Goal: Task Accomplishment & Management: Use online tool/utility

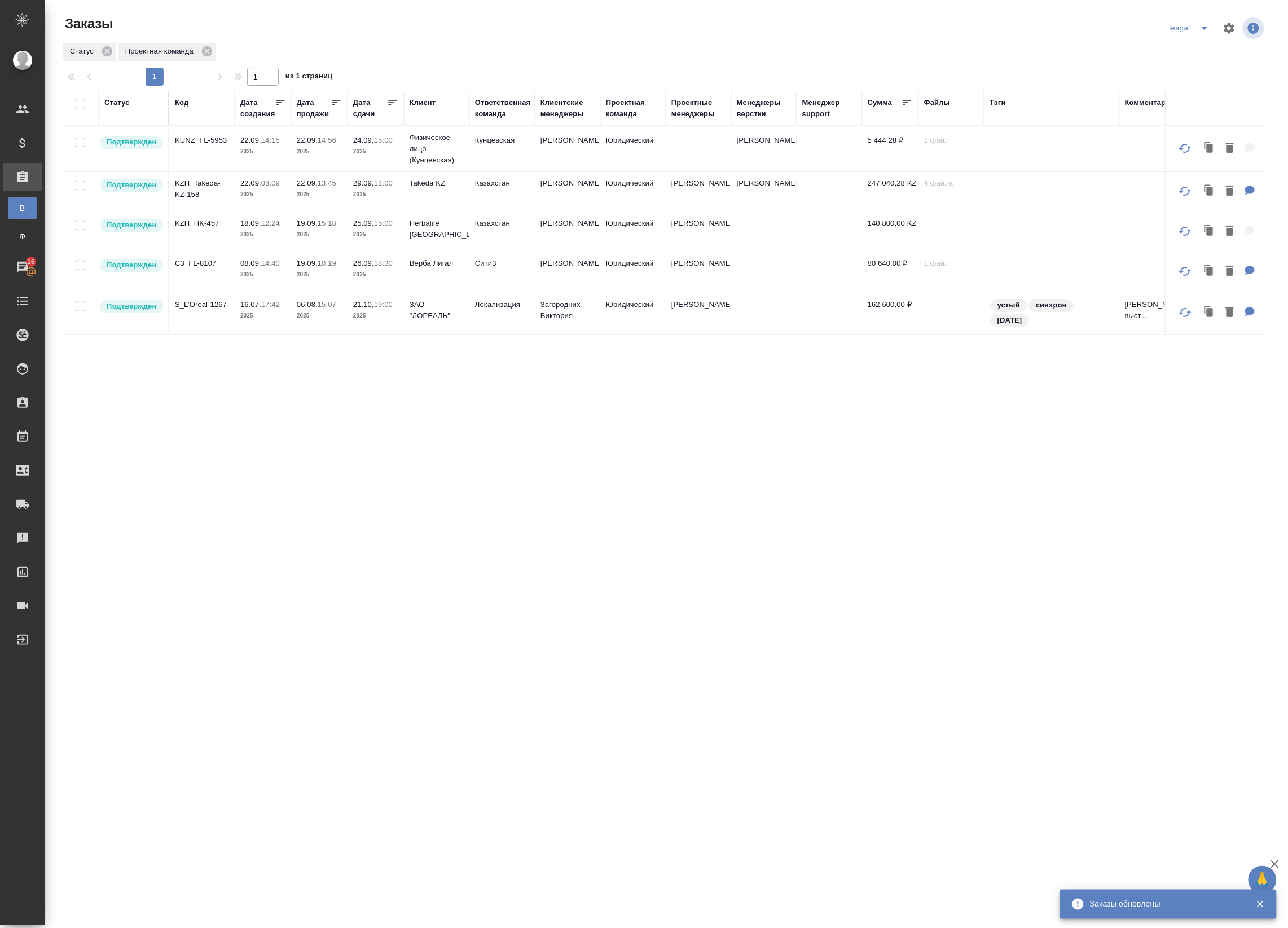
click at [1205, 28] on icon "split button" at bounding box center [1204, 28] width 6 height 2
click at [1191, 56] on li "Артак" at bounding box center [1191, 51] width 49 height 18
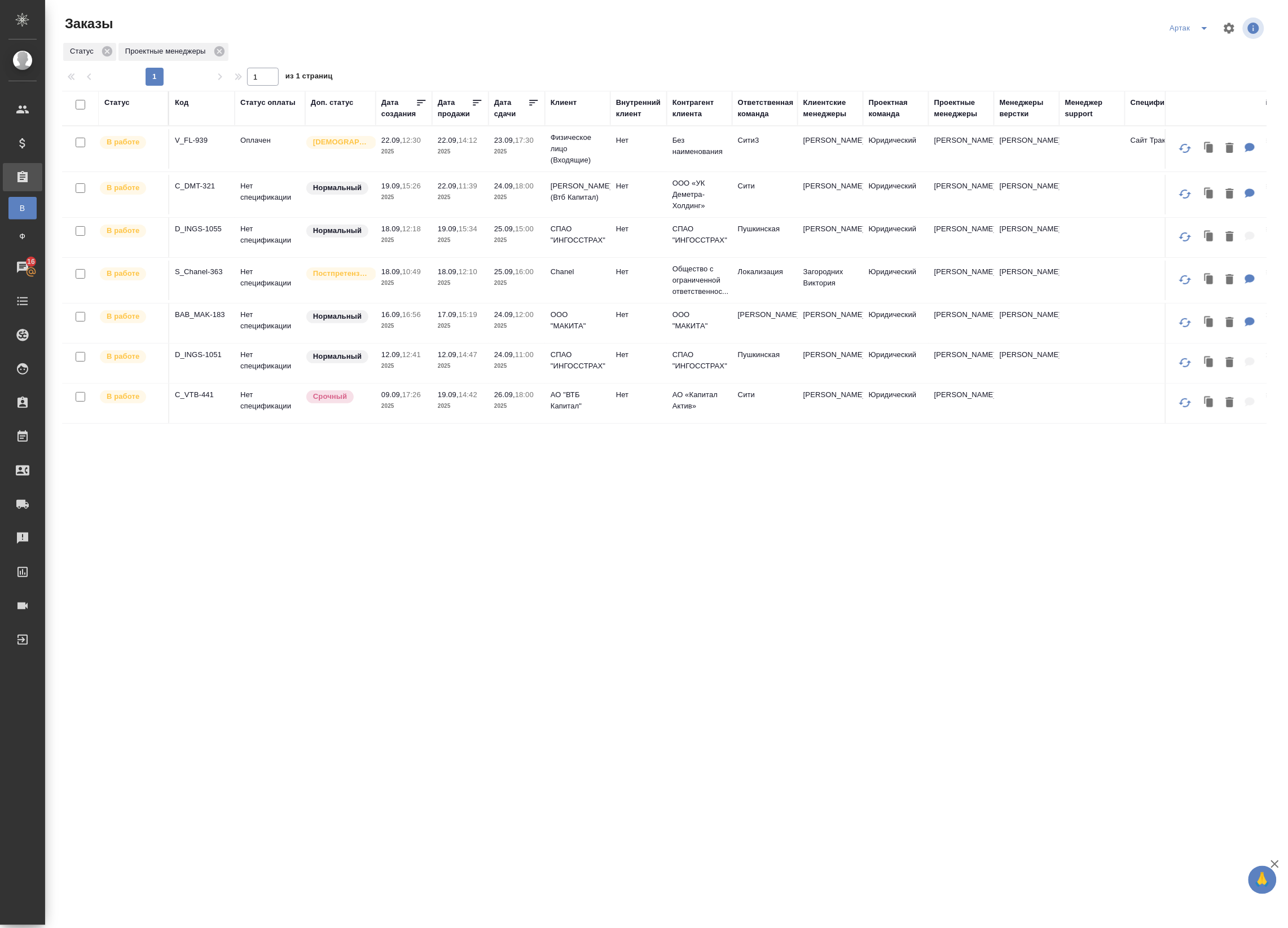
click at [530, 102] on icon at bounding box center [533, 102] width 11 height 11
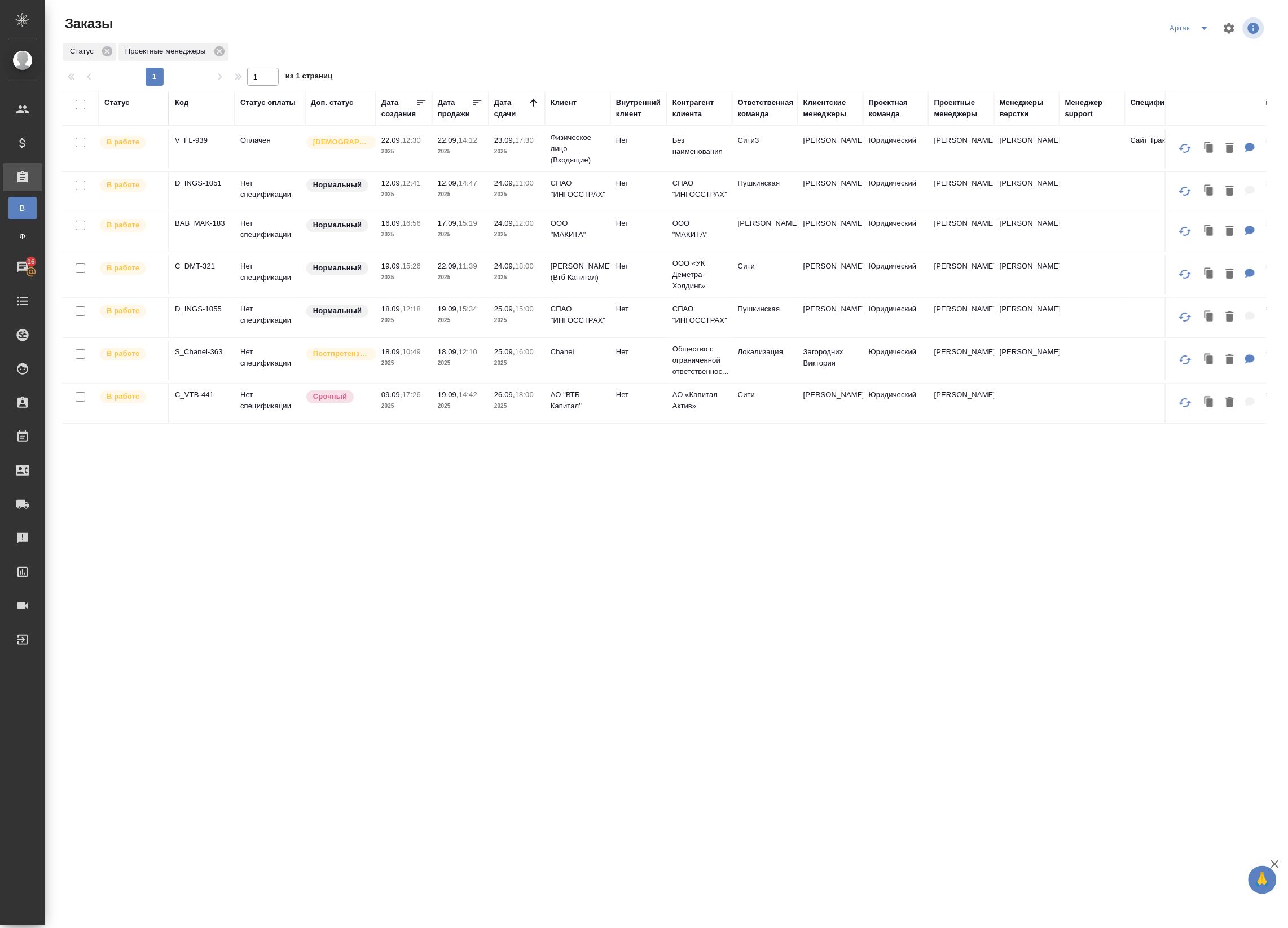
click at [520, 153] on p "2025" at bounding box center [517, 152] width 45 height 11
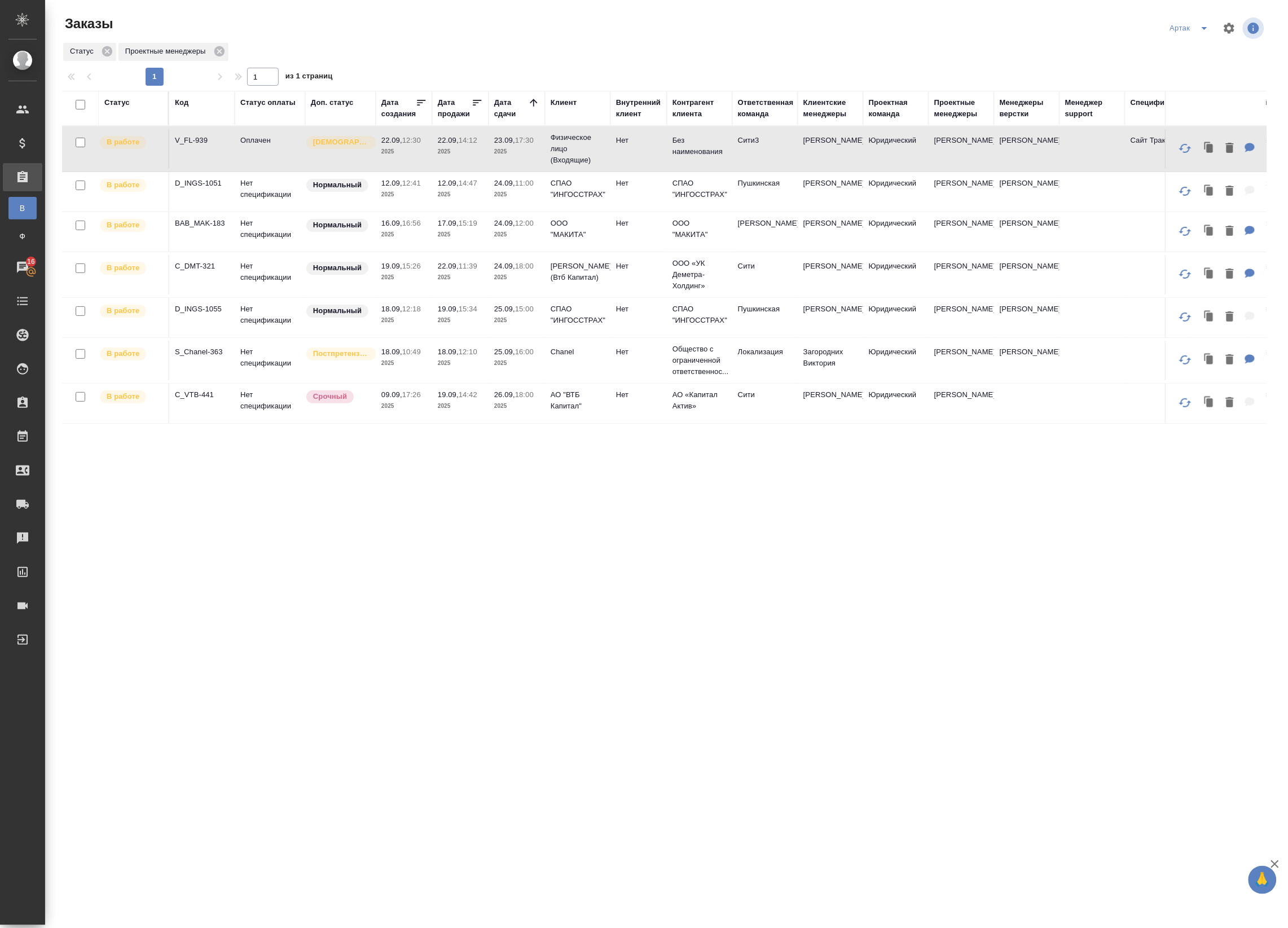
click at [520, 153] on p "2025" at bounding box center [517, 152] width 45 height 11
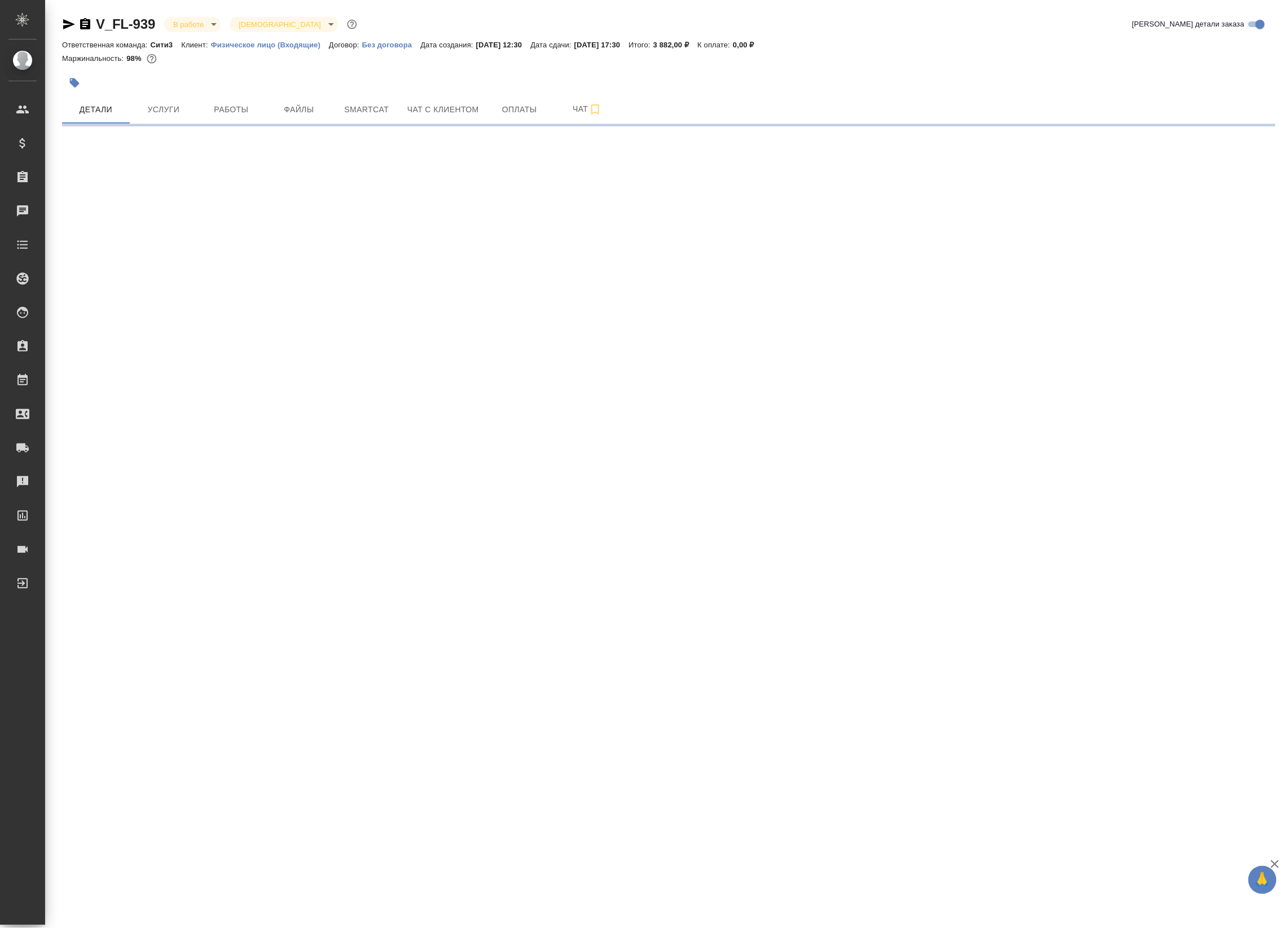
select select "RU"
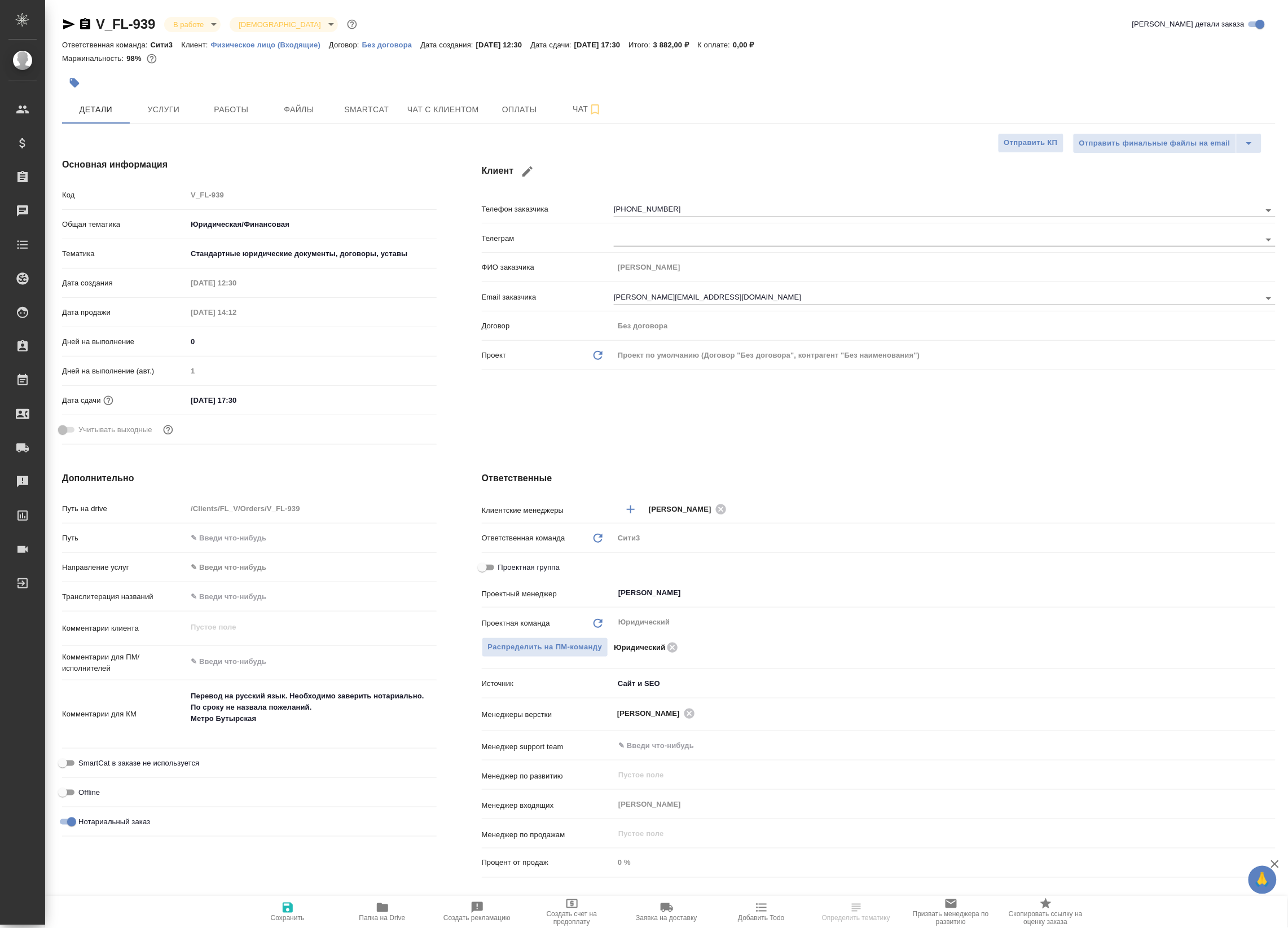
type textarea "x"
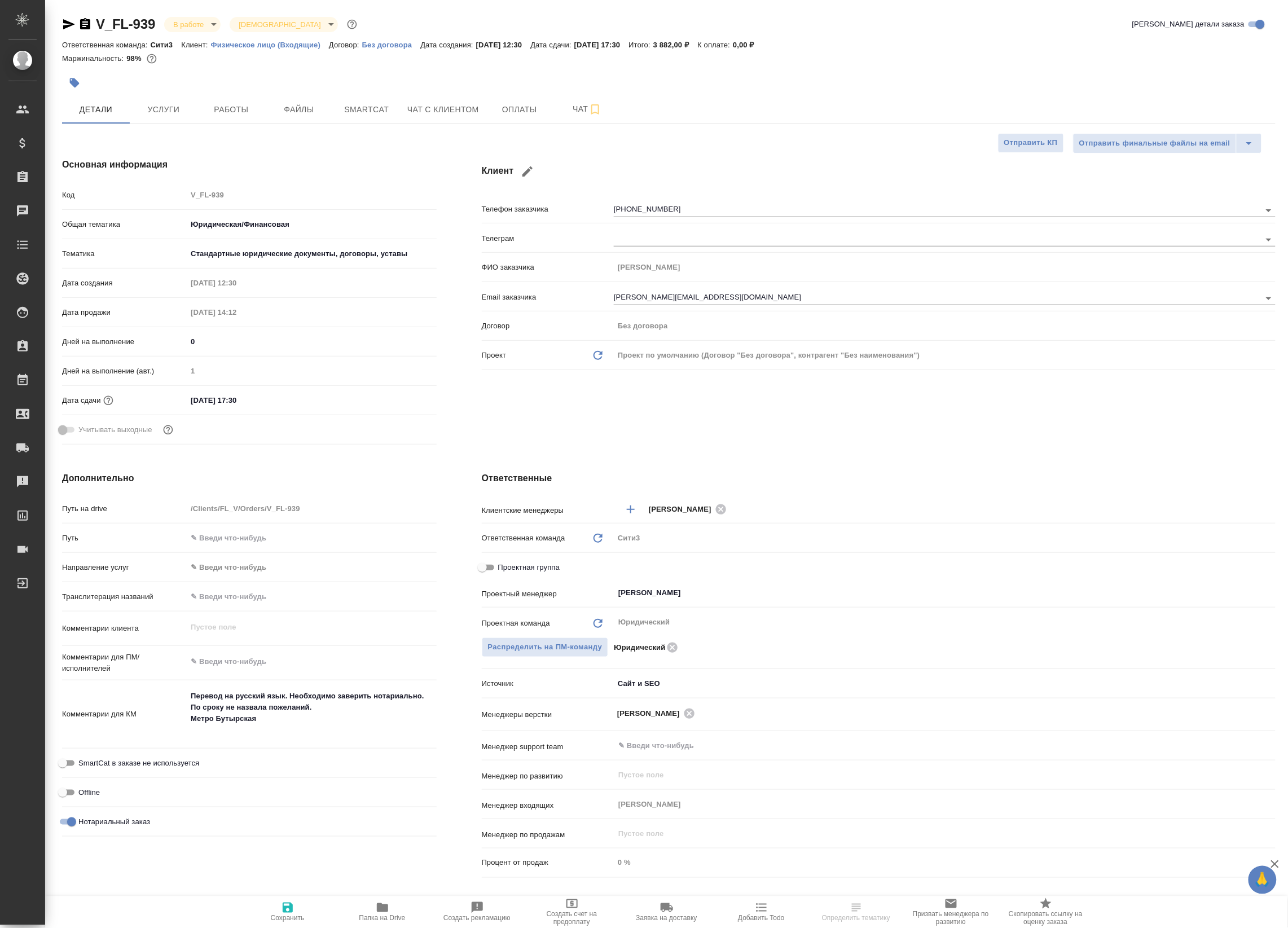
type textarea "x"
click at [228, 114] on span "Работы" at bounding box center [231, 109] width 54 height 14
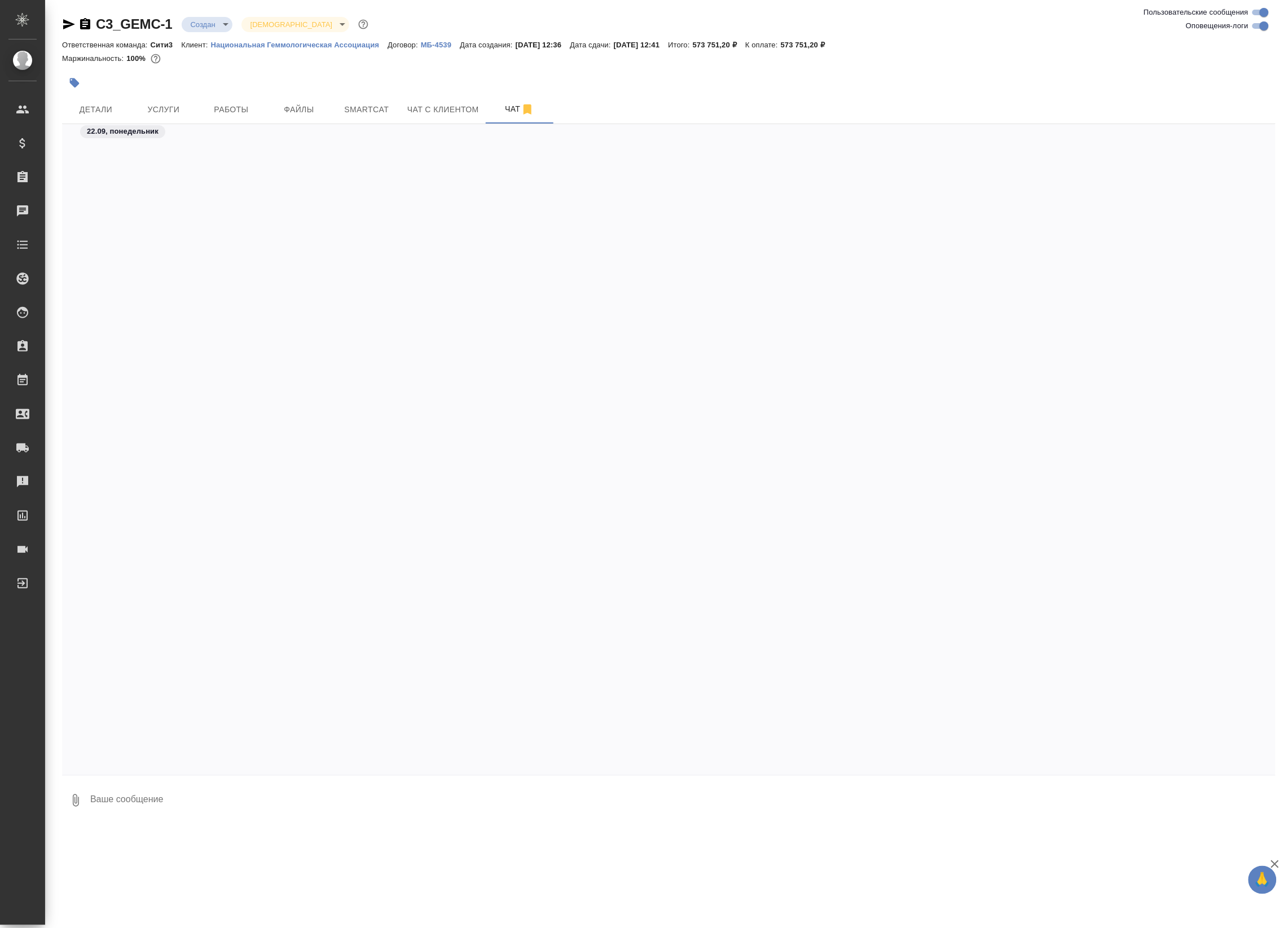
scroll to position [2978, 0]
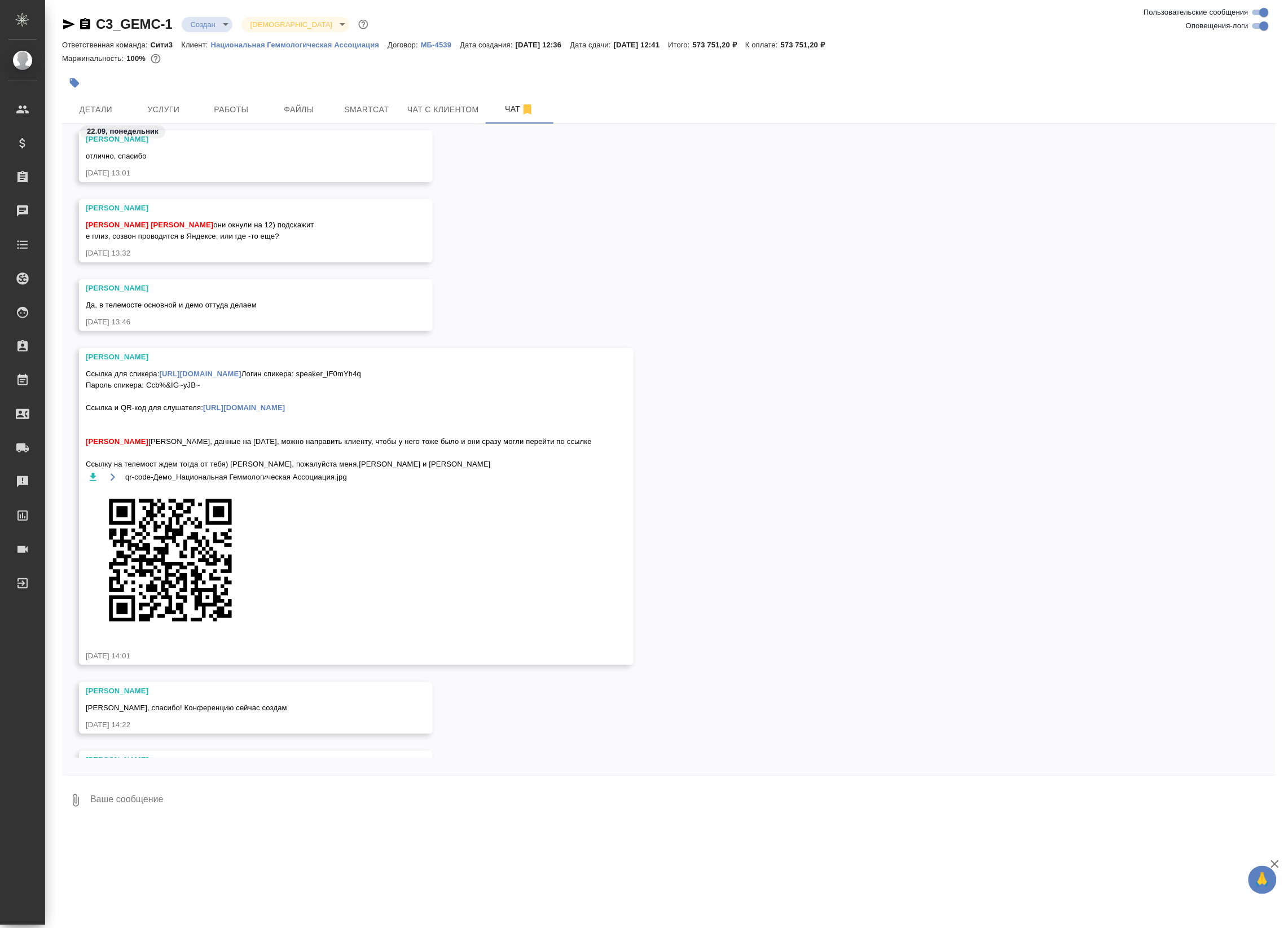
click at [90, 126] on p "22.09, понедельник" at bounding box center [123, 132] width 72 height 11
click at [80, 102] on span "Детали" at bounding box center [95, 109] width 54 height 14
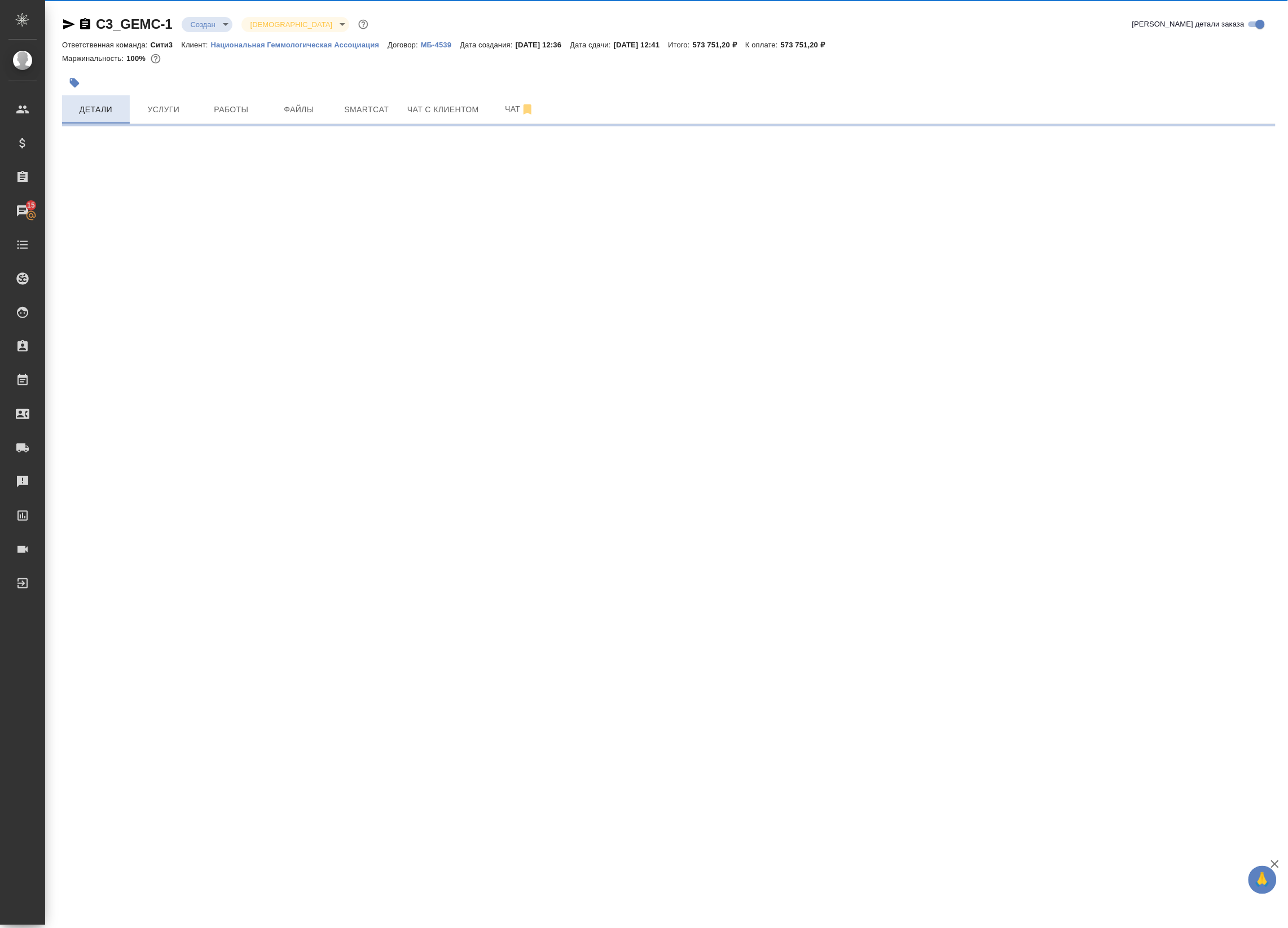
select select "RU"
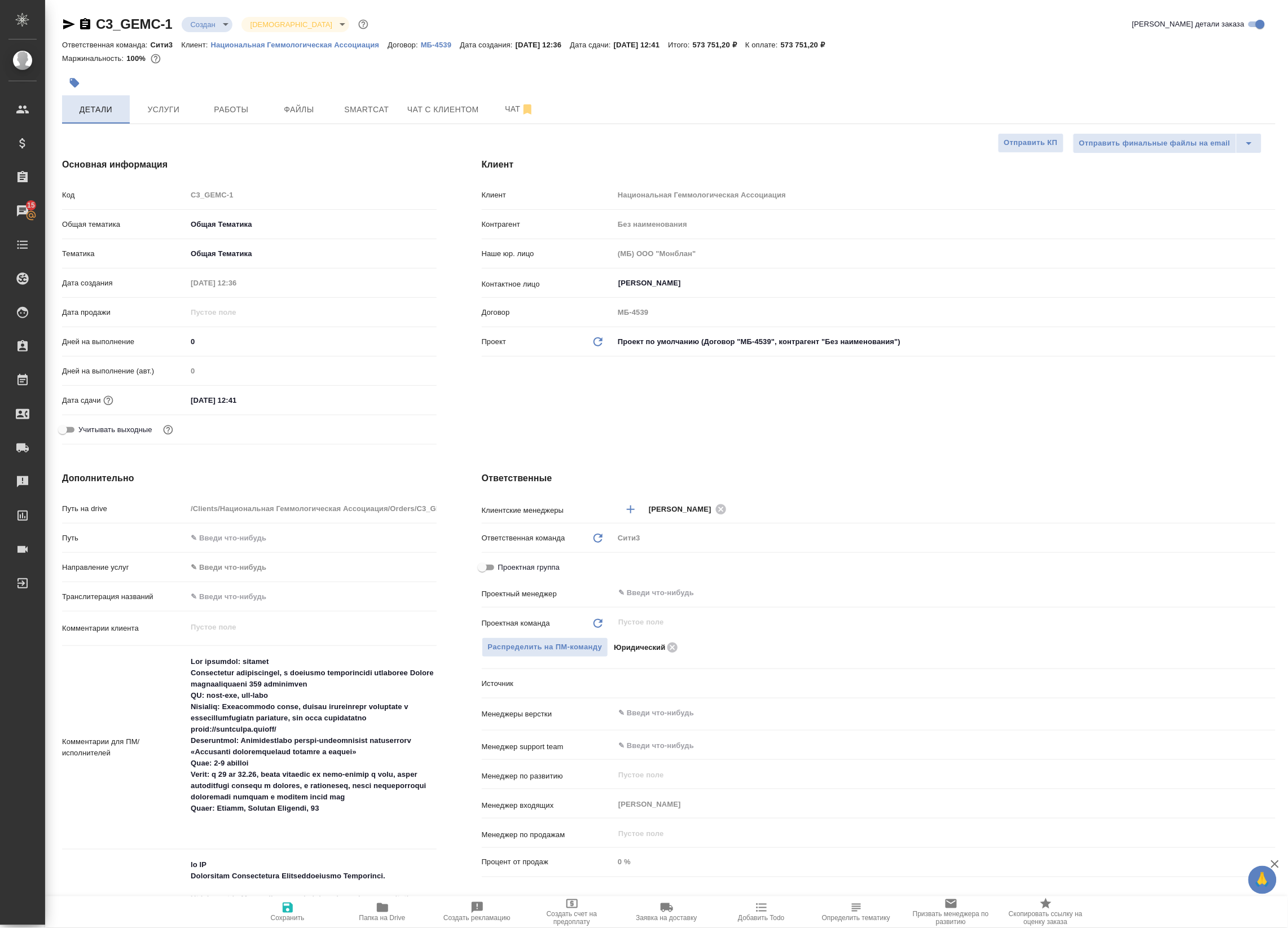
type textarea "x"
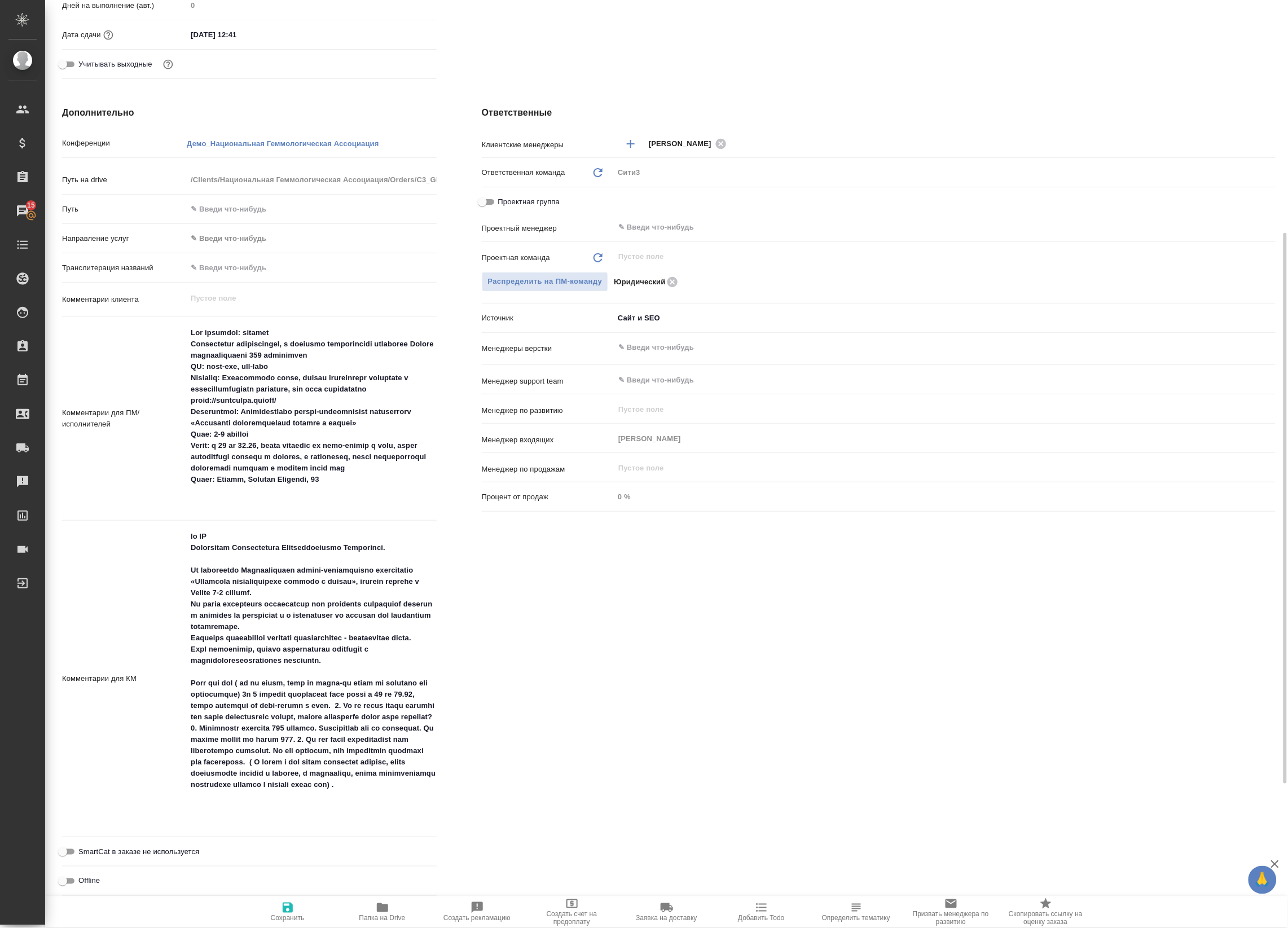
scroll to position [376, 0]
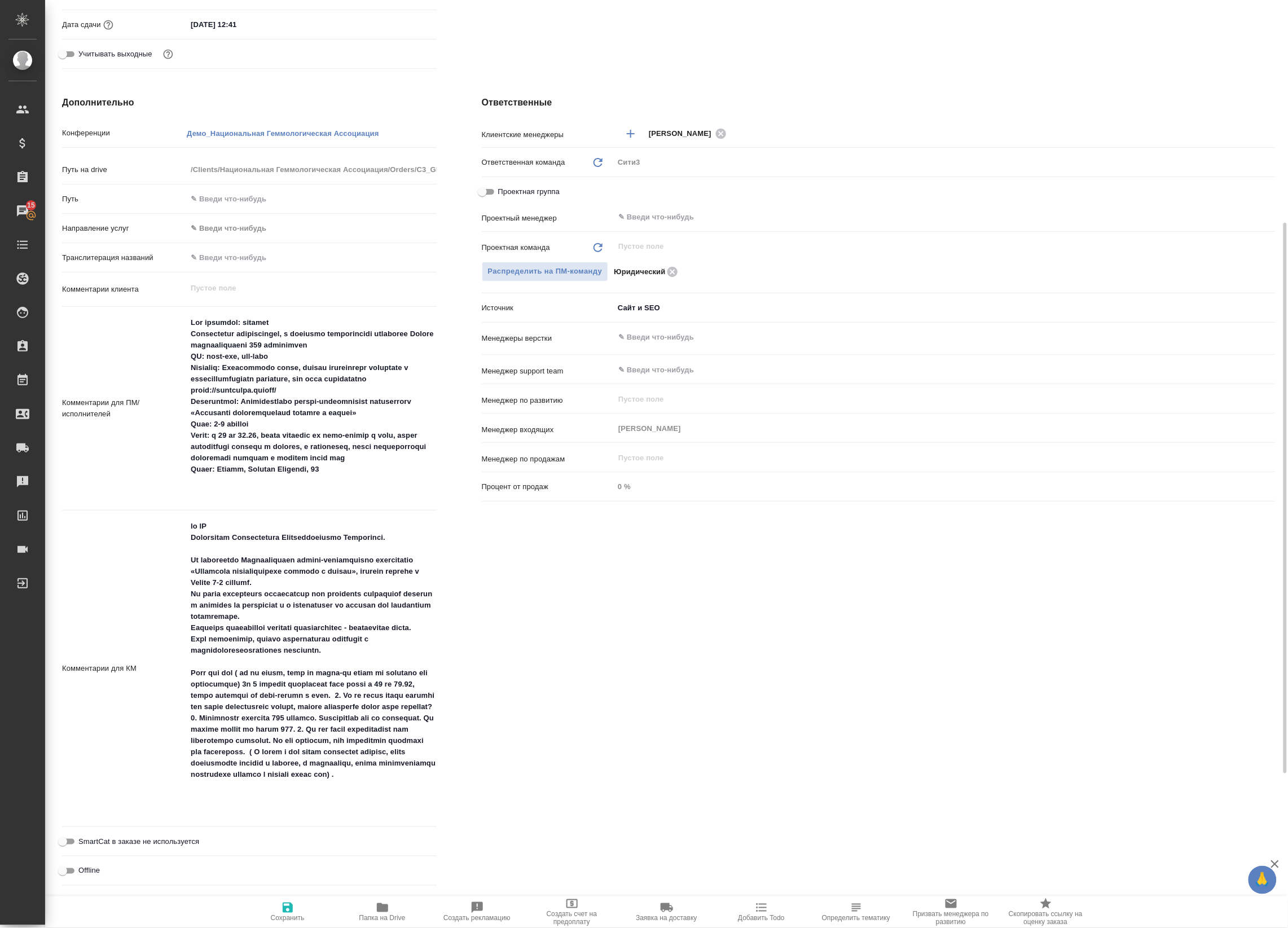
type textarea "x"
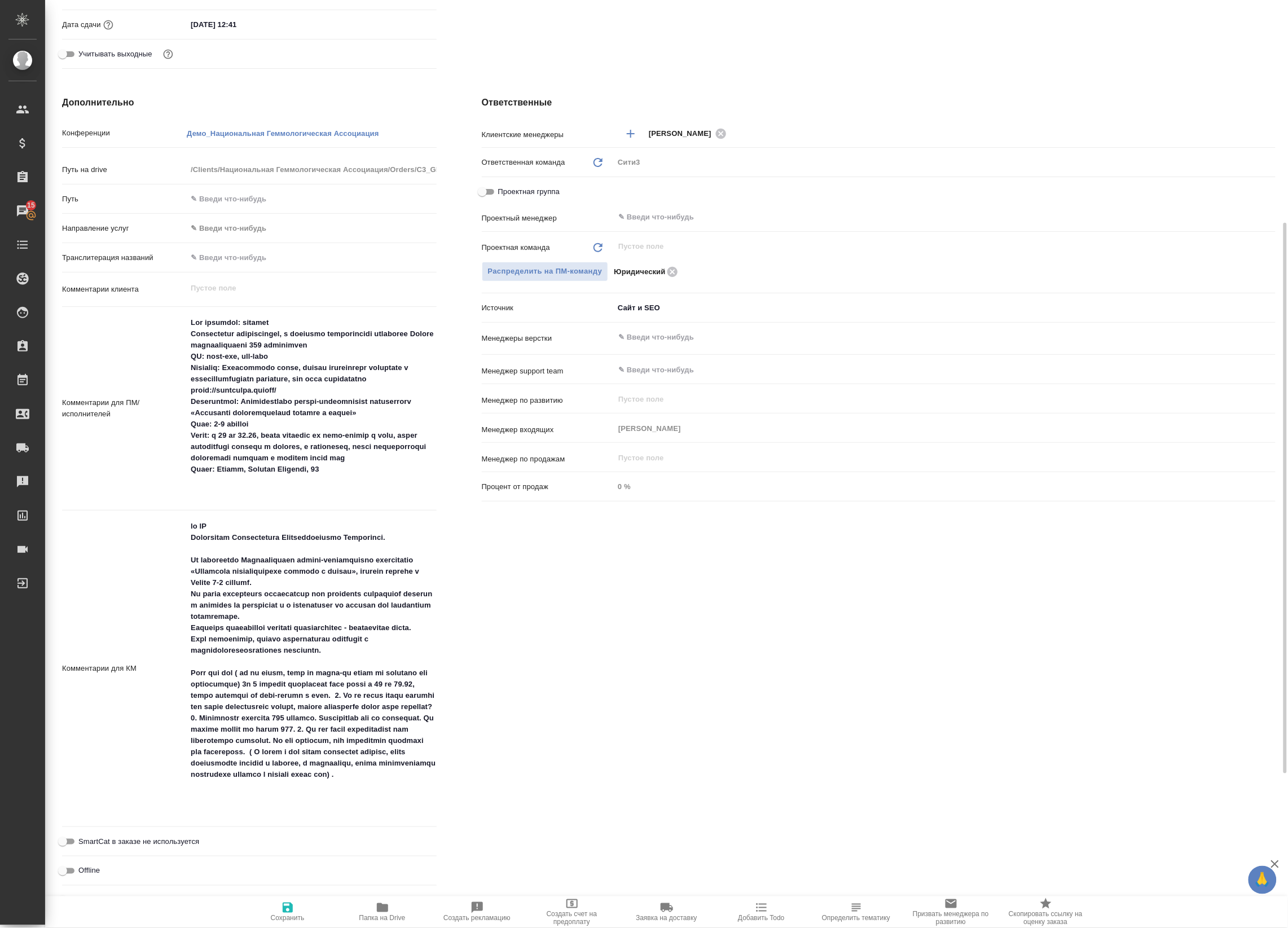
type textarea "x"
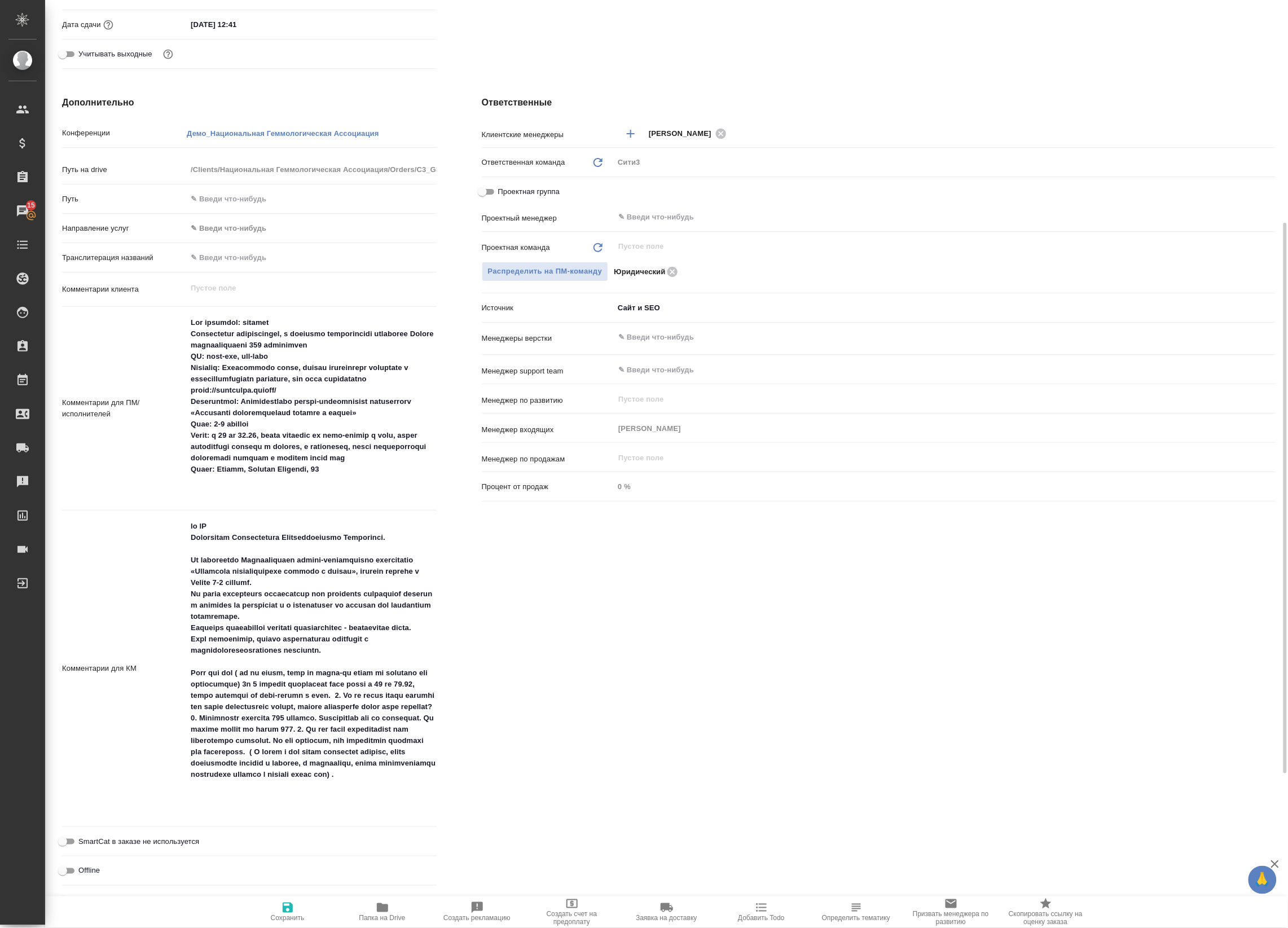
type textarea "x"
click at [23, 549] on icon at bounding box center [23, 550] width 10 height 6
type textarea "x"
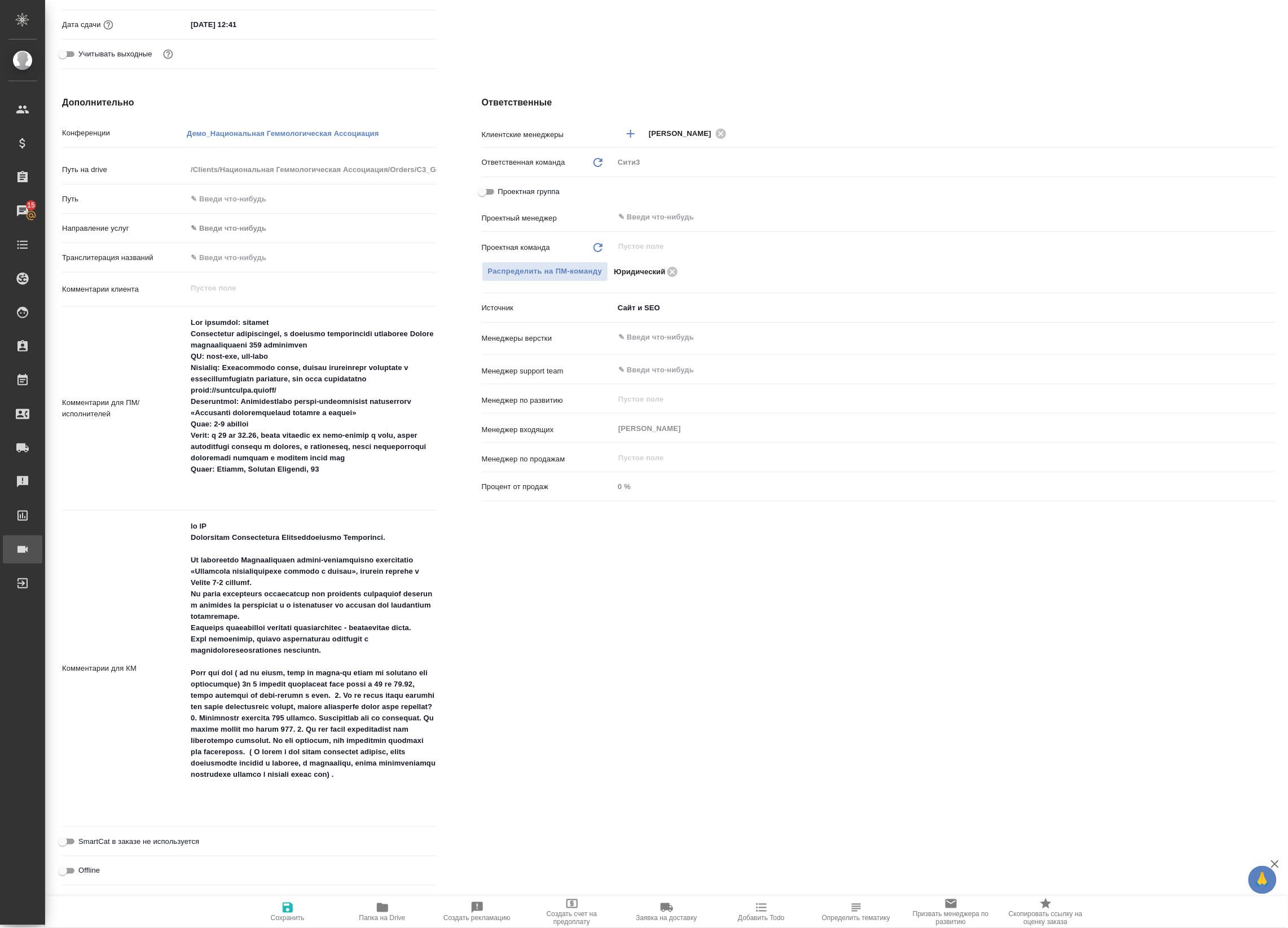
type textarea "x"
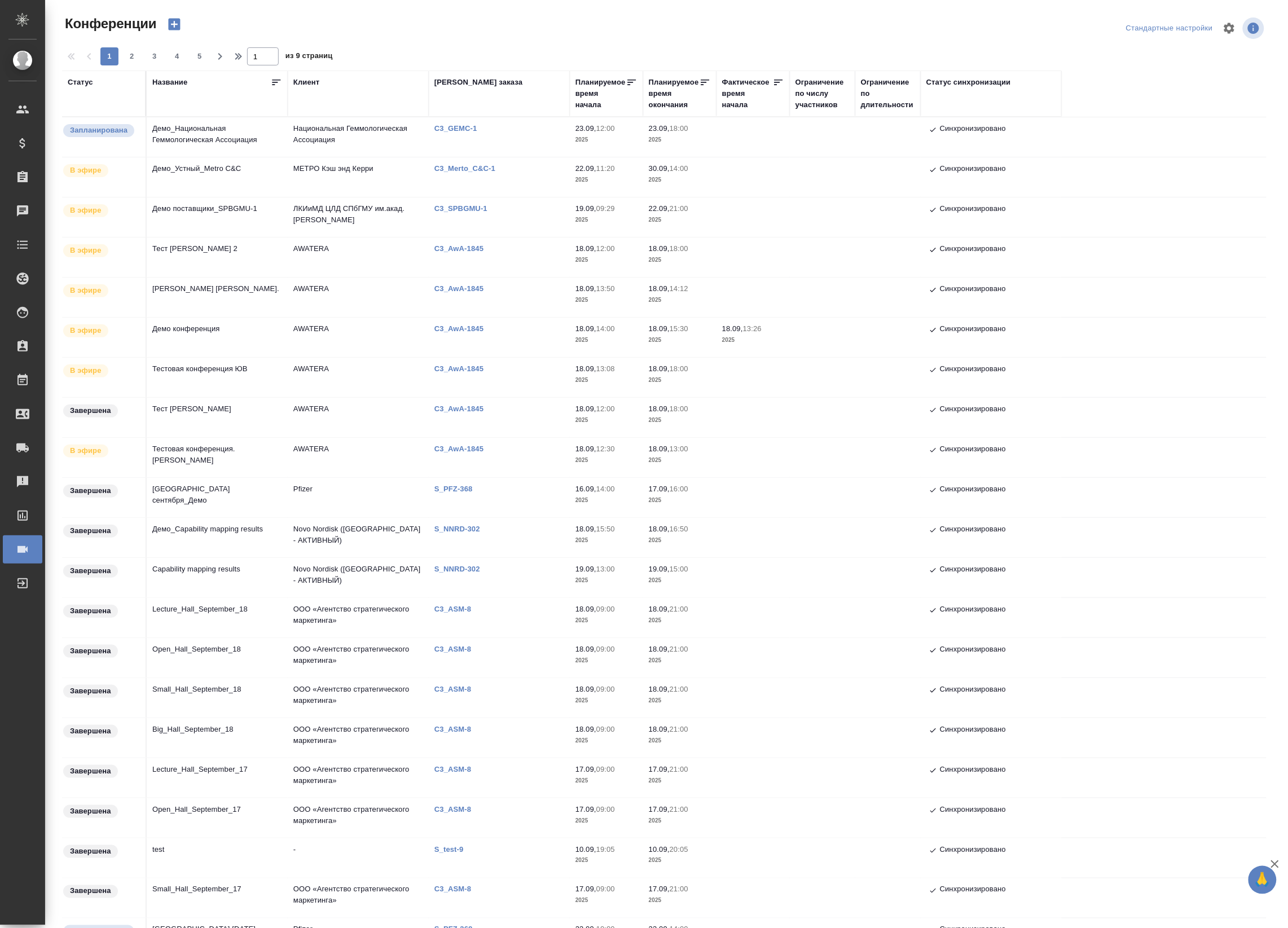
click at [269, 136] on td "Демо_Национальная Геммологическая Ассоциация" at bounding box center [217, 136] width 141 height 40
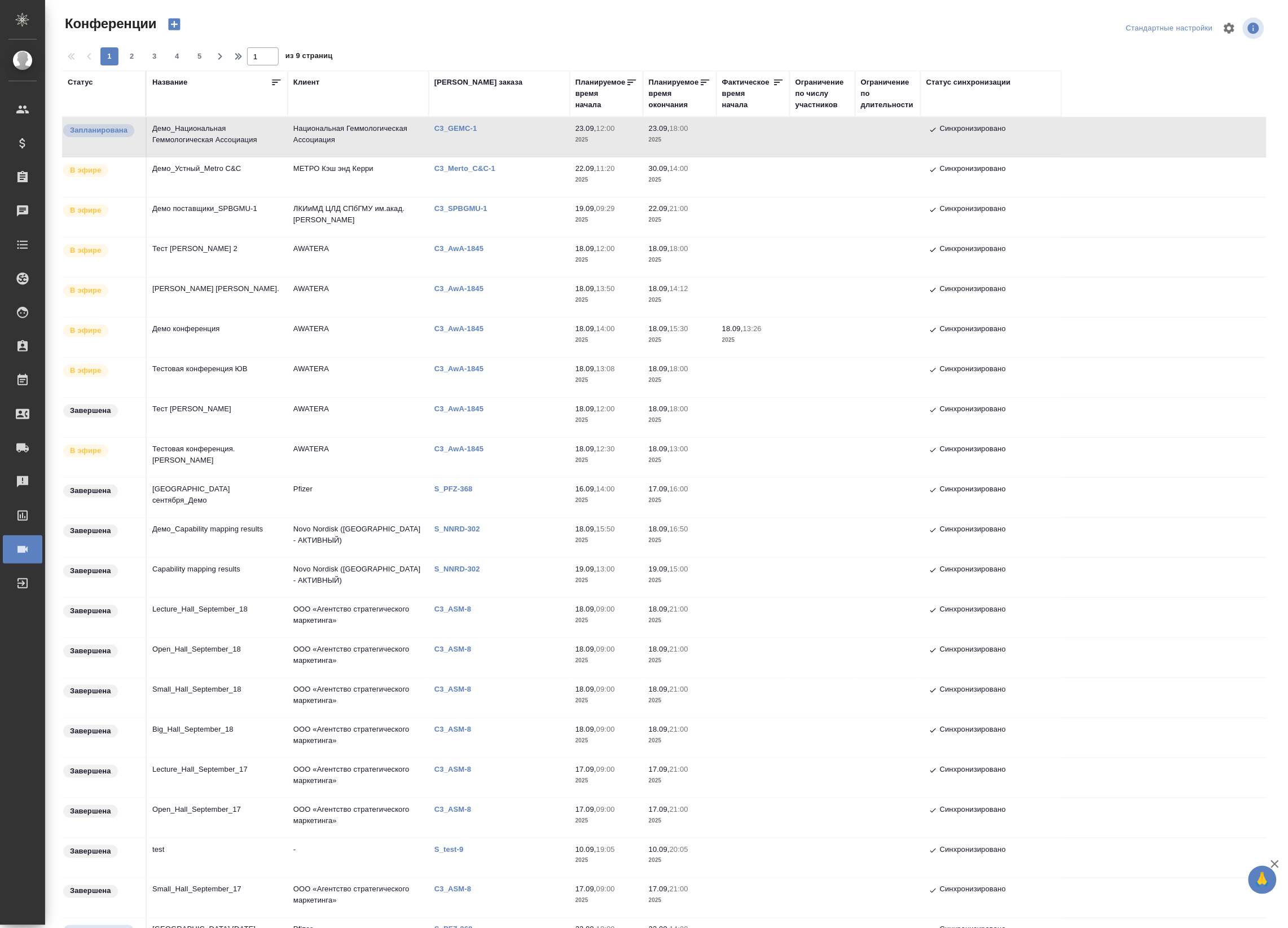
click at [264, 132] on td "Демо_Национальная Геммологическая Ассоциация" at bounding box center [217, 136] width 141 height 40
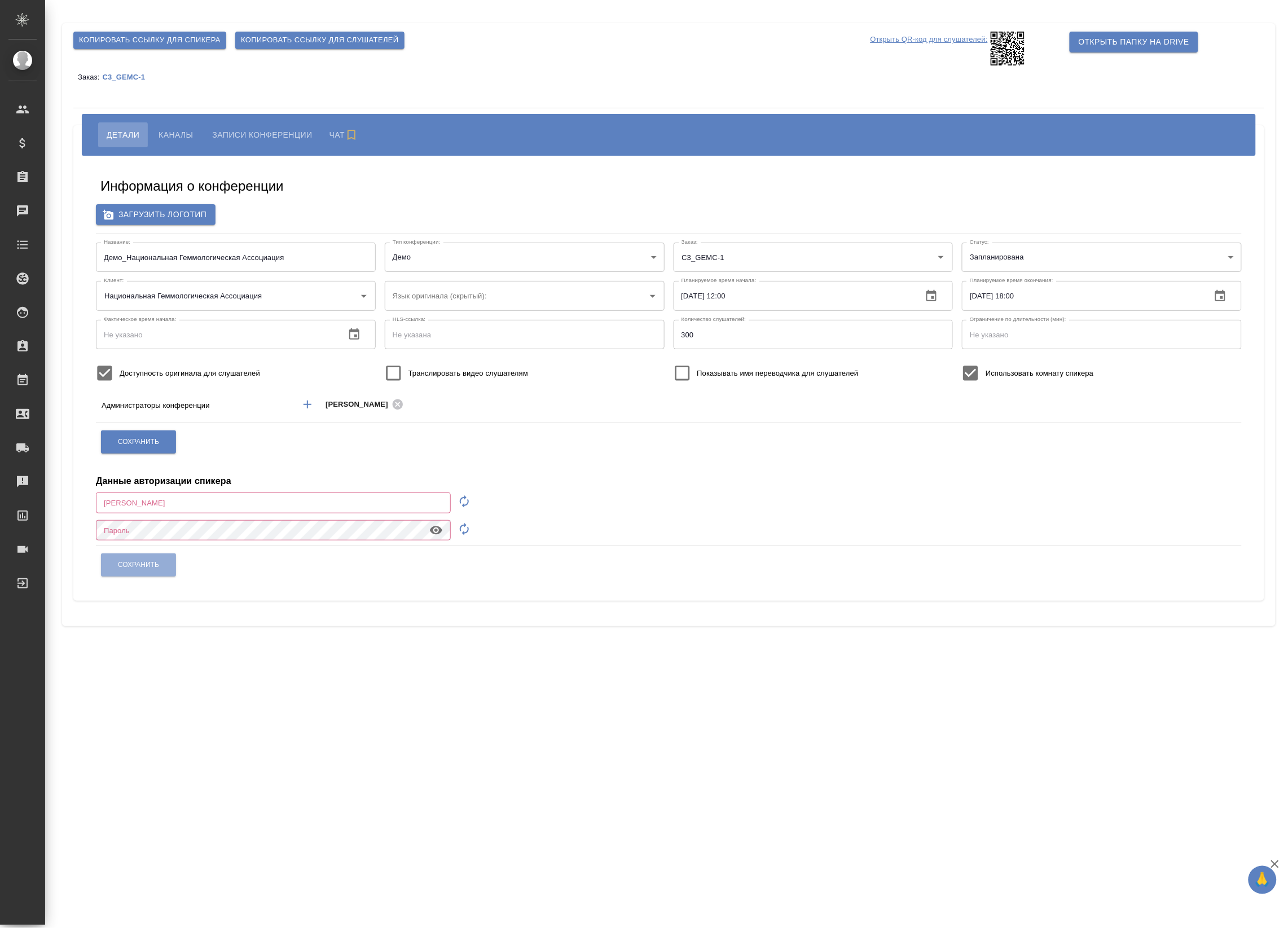
type input "a.badanyan@awatera.com"
click at [170, 132] on span "Каналы" at bounding box center [175, 135] width 35 height 14
click at [168, 131] on span "Каналы" at bounding box center [175, 135] width 35 height 14
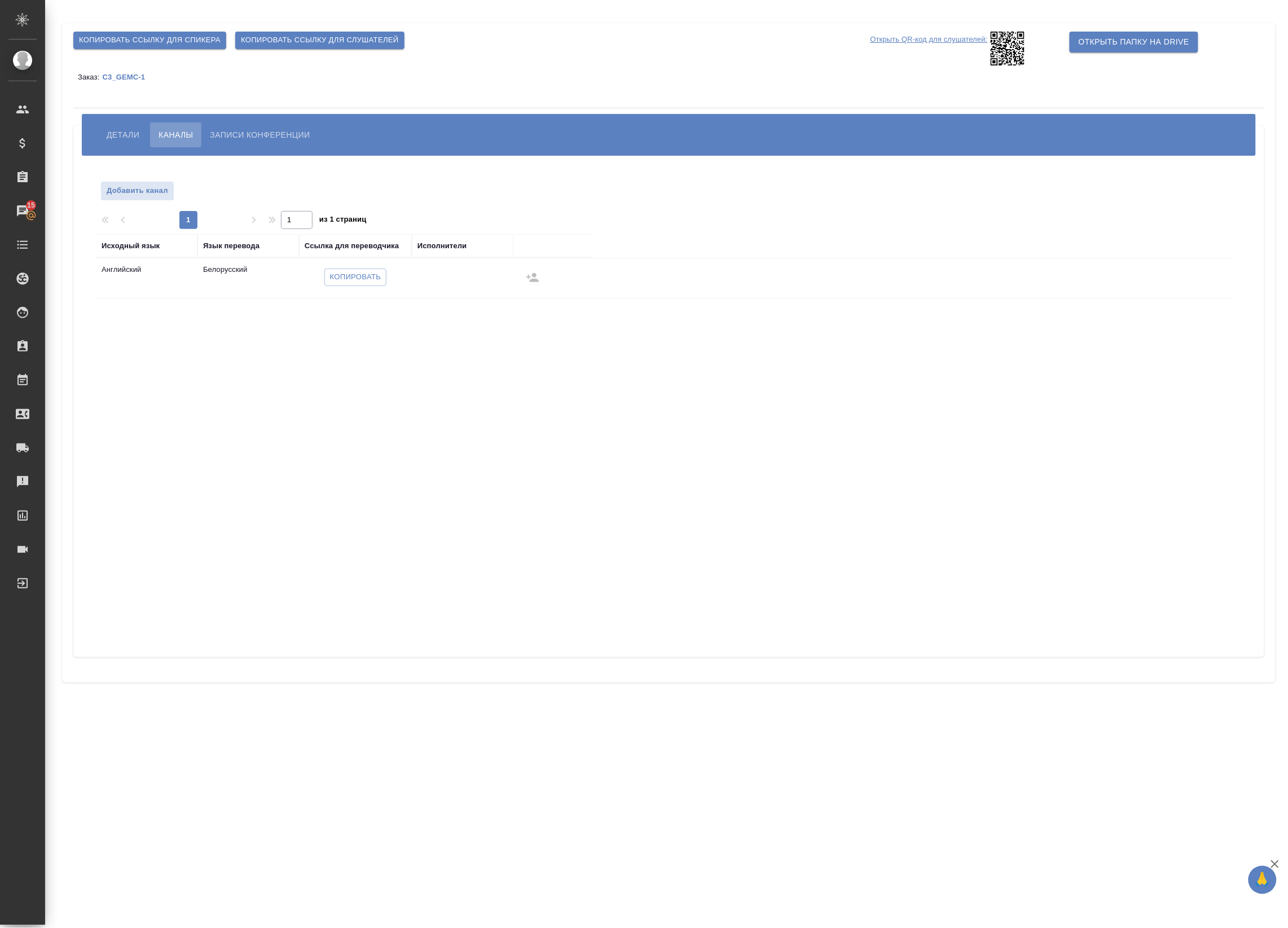
click at [256, 137] on span "Записи конференции" at bounding box center [260, 135] width 100 height 14
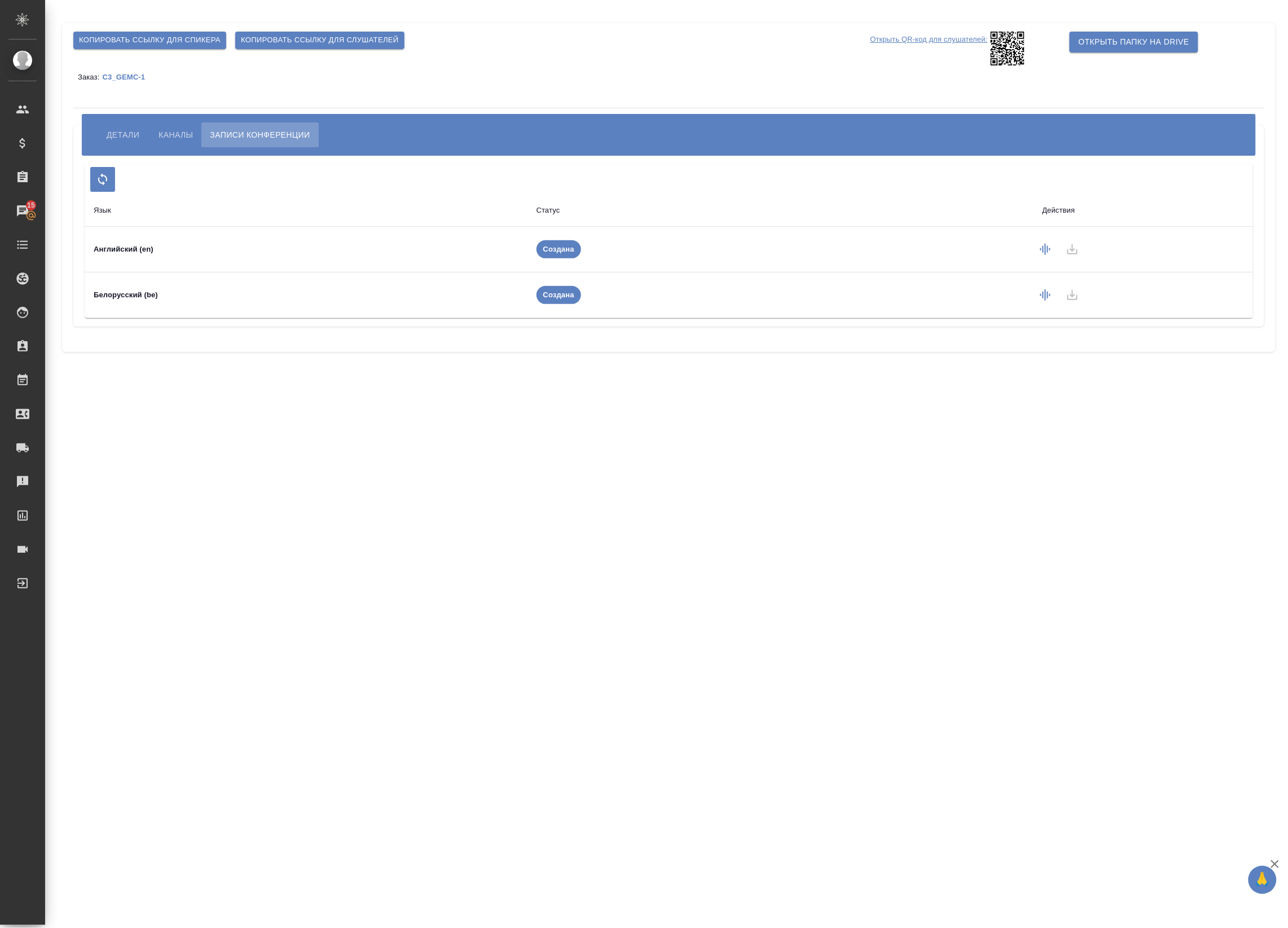
click at [120, 140] on span "Детали" at bounding box center [123, 135] width 33 height 14
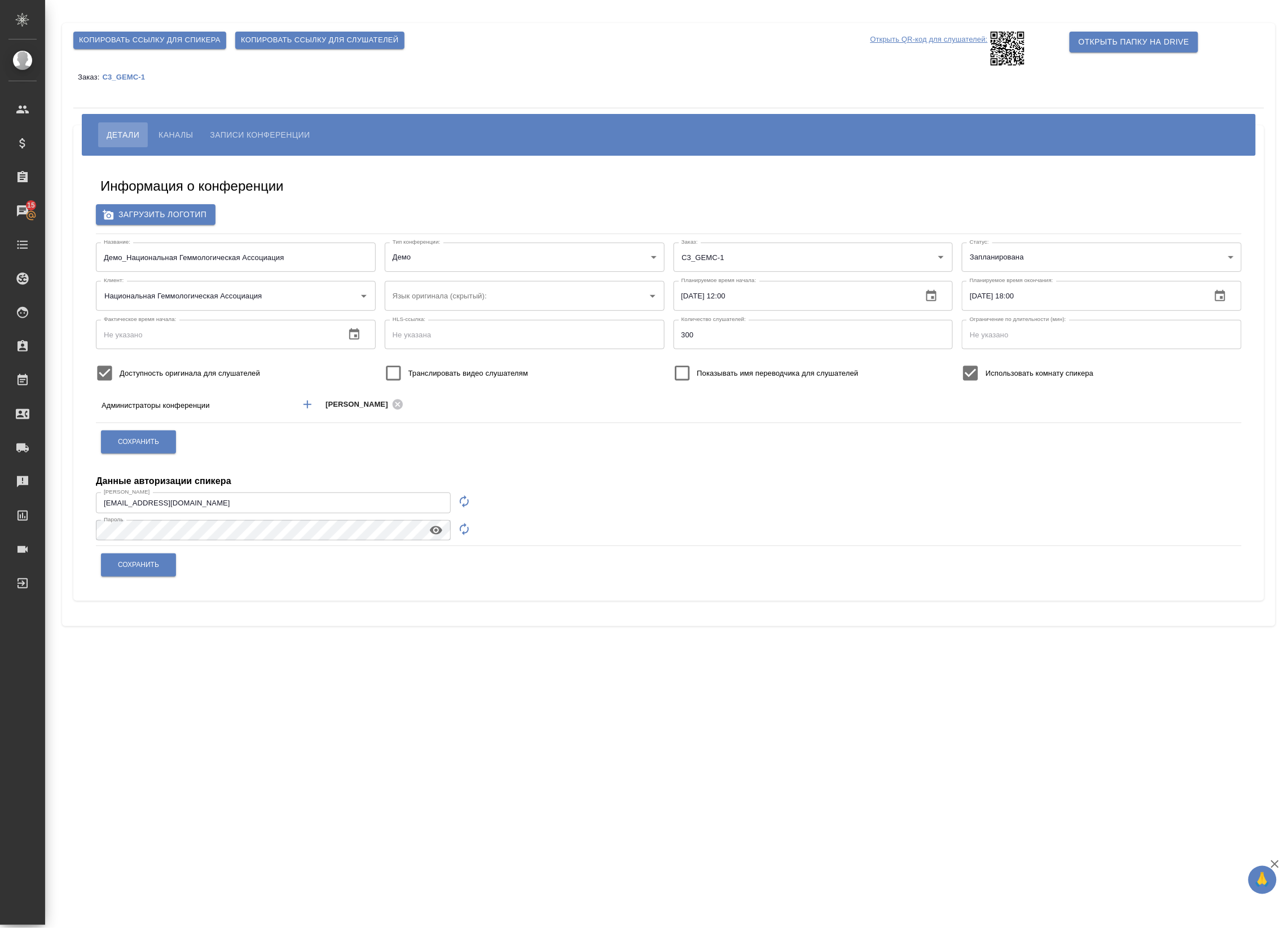
click at [167, 134] on span "Каналы" at bounding box center [175, 135] width 35 height 14
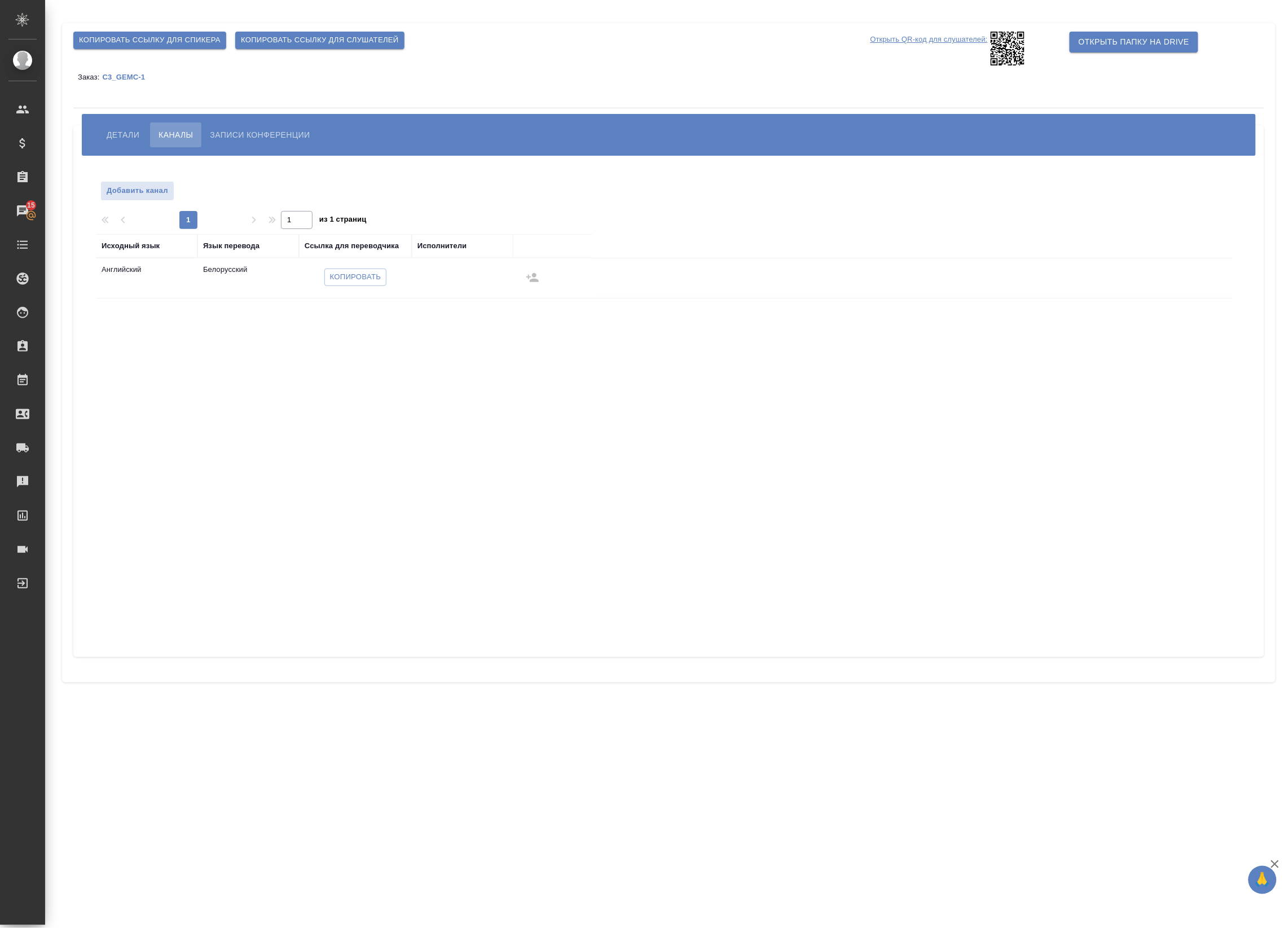
click at [114, 137] on span "Детали" at bounding box center [123, 135] width 33 height 14
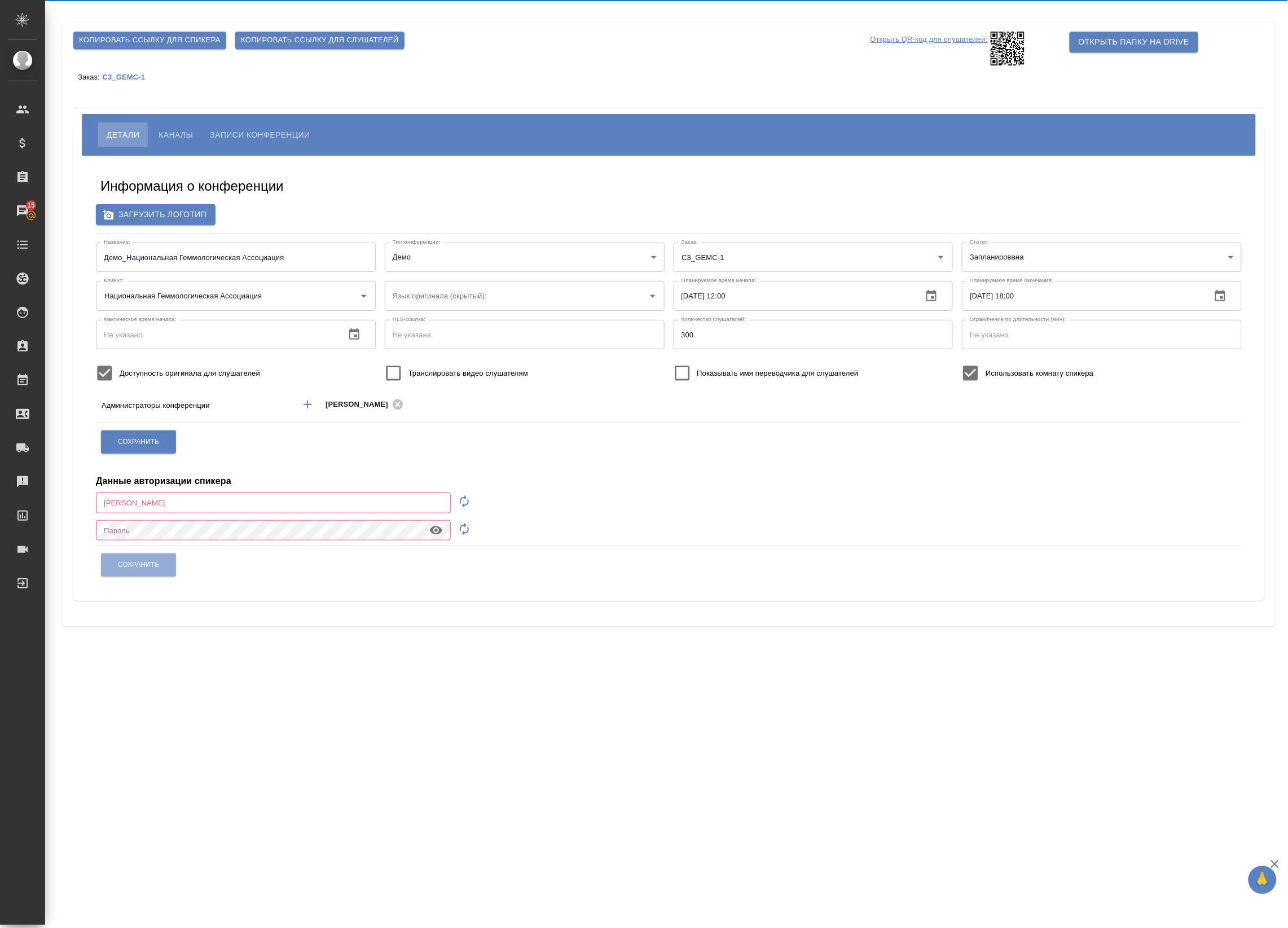
type input "a.badanyan@awatera.com"
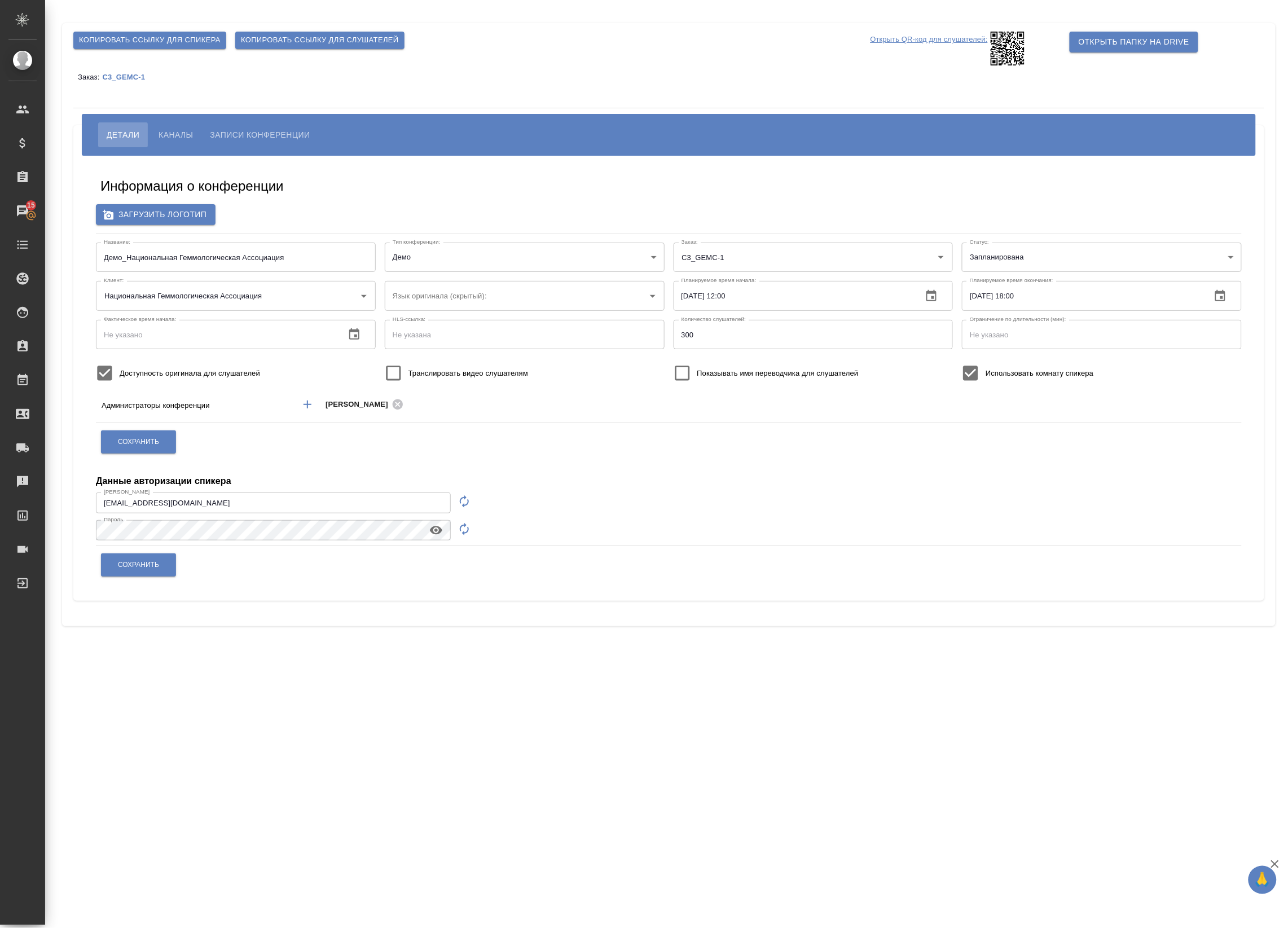
click at [174, 133] on span "Каналы" at bounding box center [175, 135] width 35 height 14
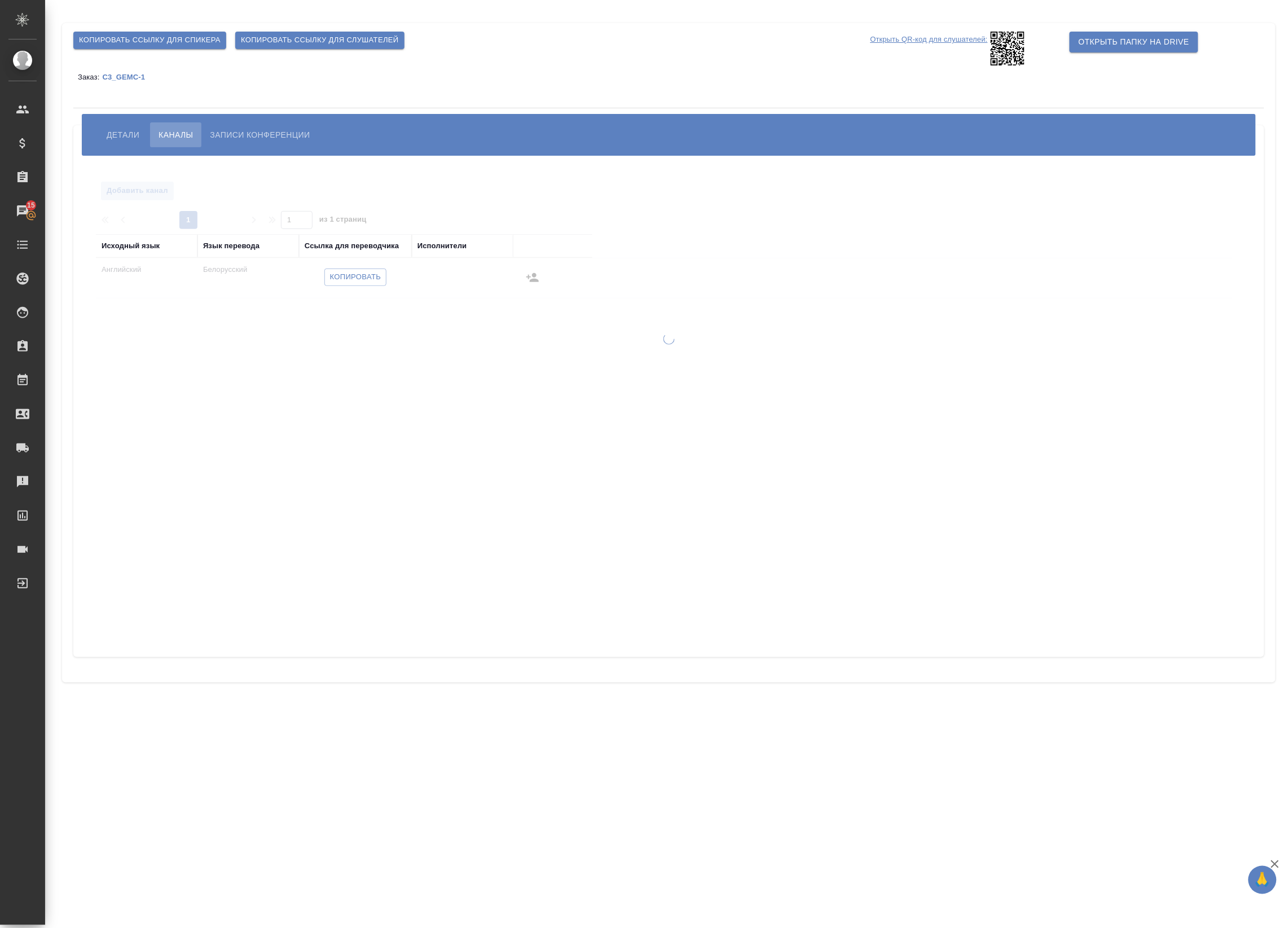
click at [230, 132] on span "Записи конференции" at bounding box center [260, 135] width 100 height 14
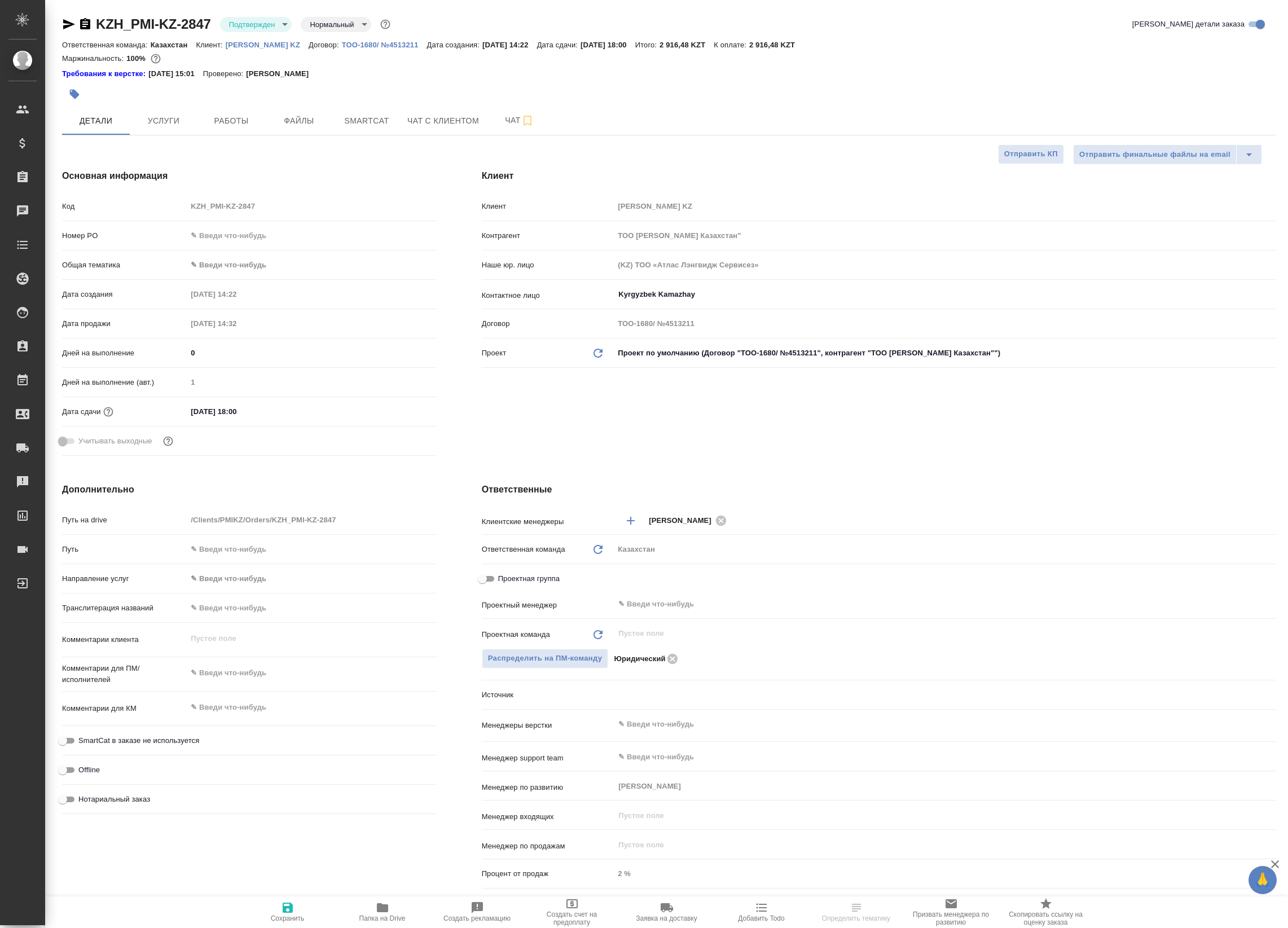
select select "RU"
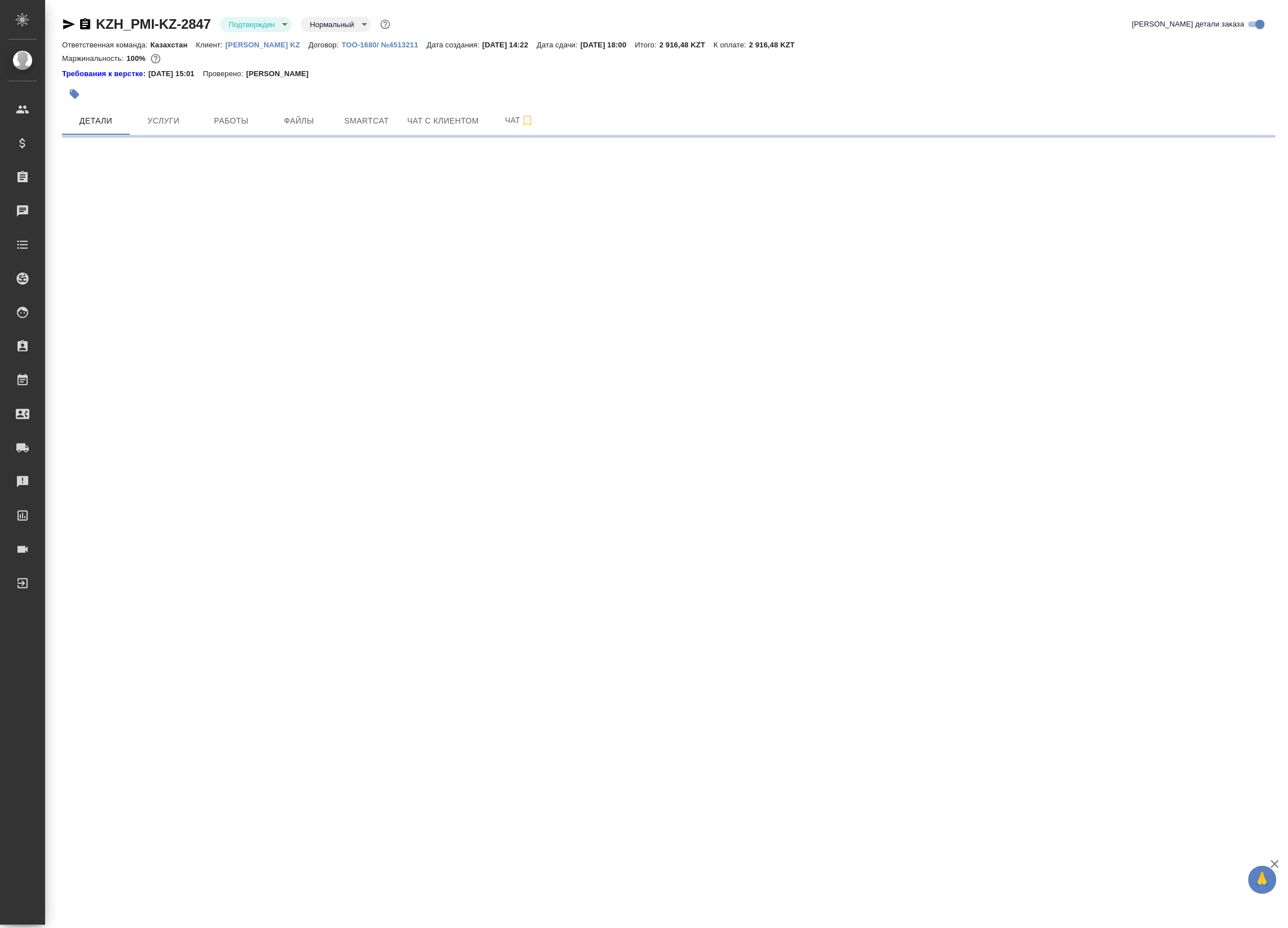
select select "RU"
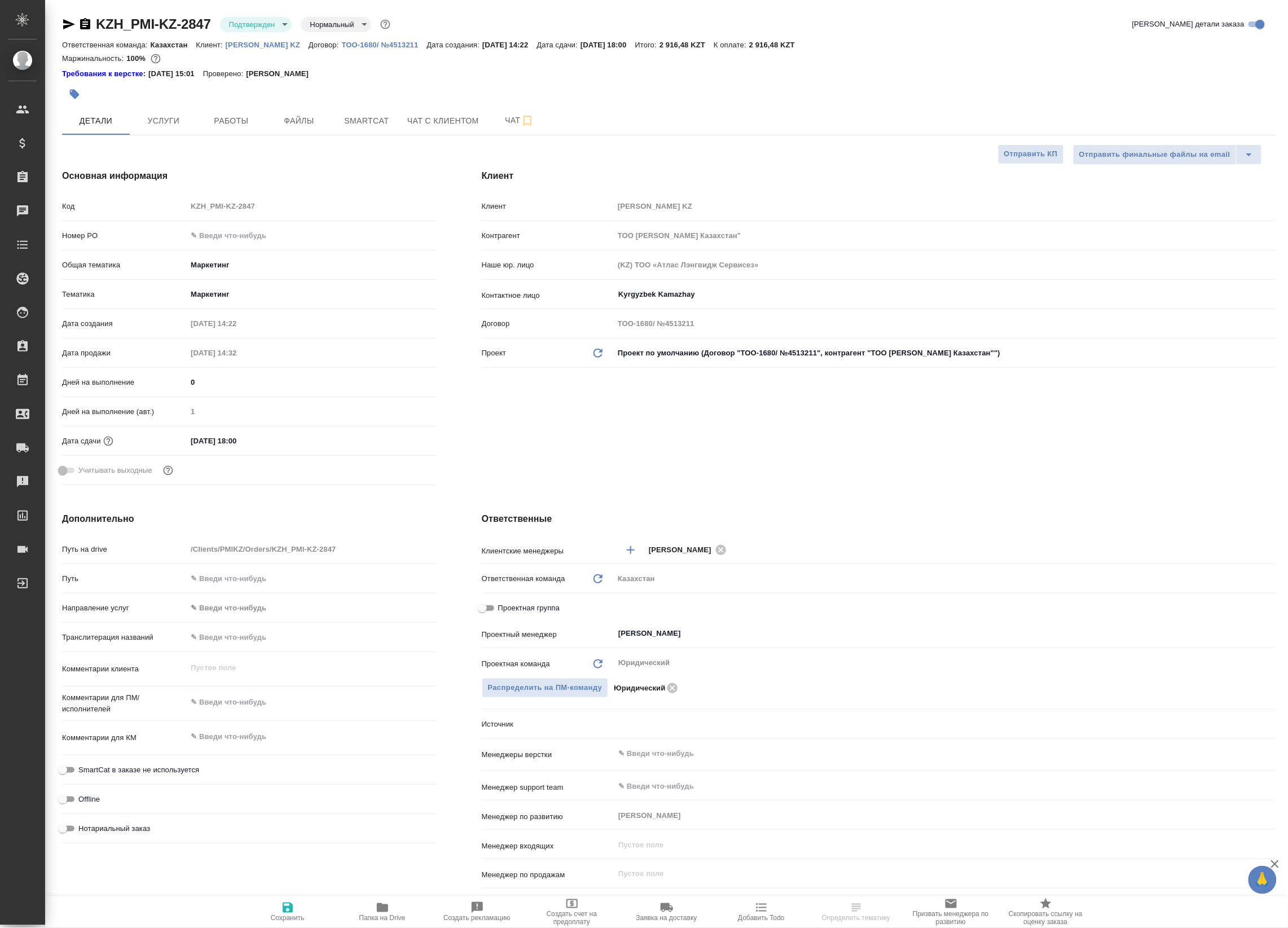
type textarea "x"
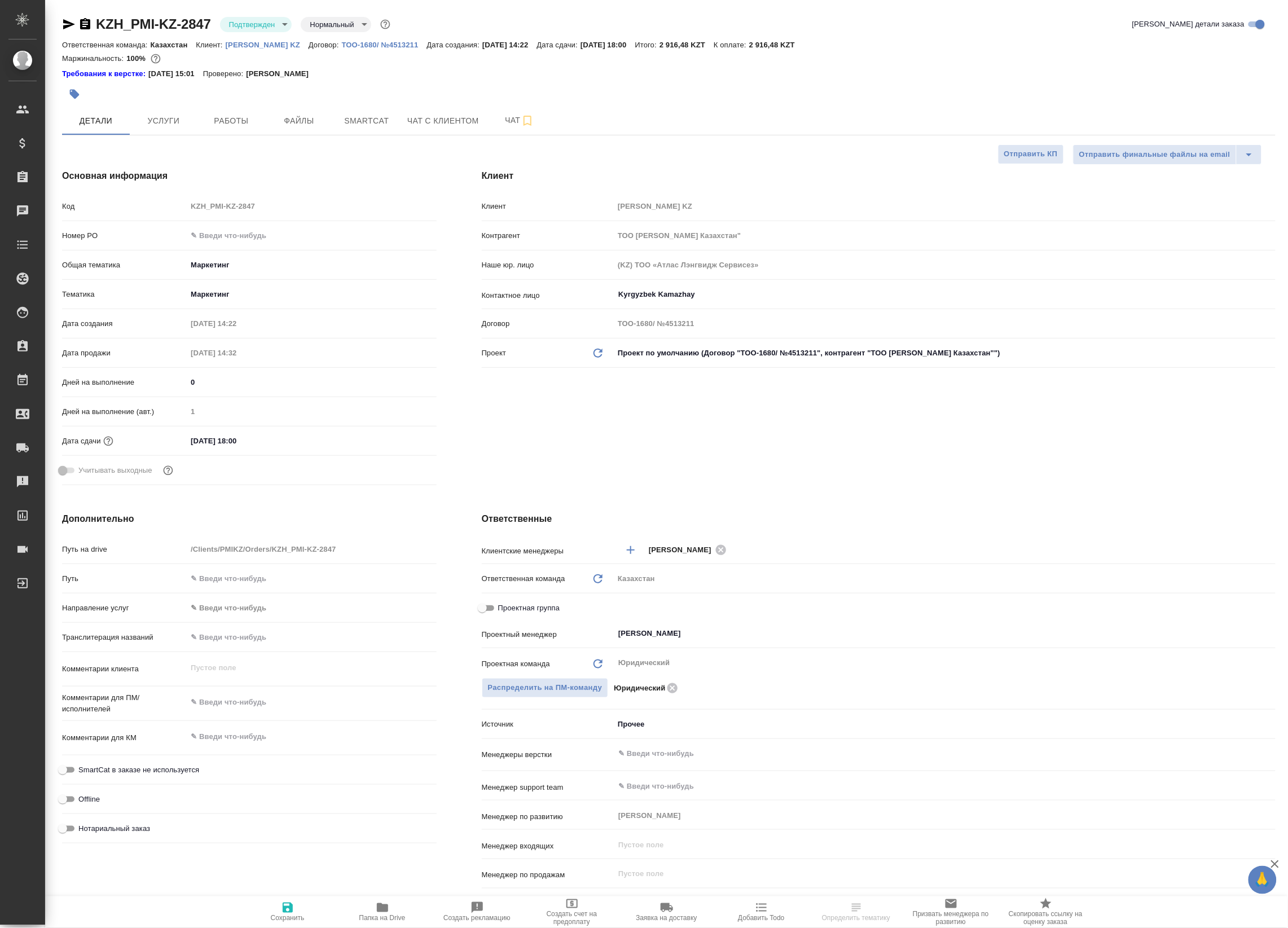
type textarea "x"
select select "RU"
type textarea "x"
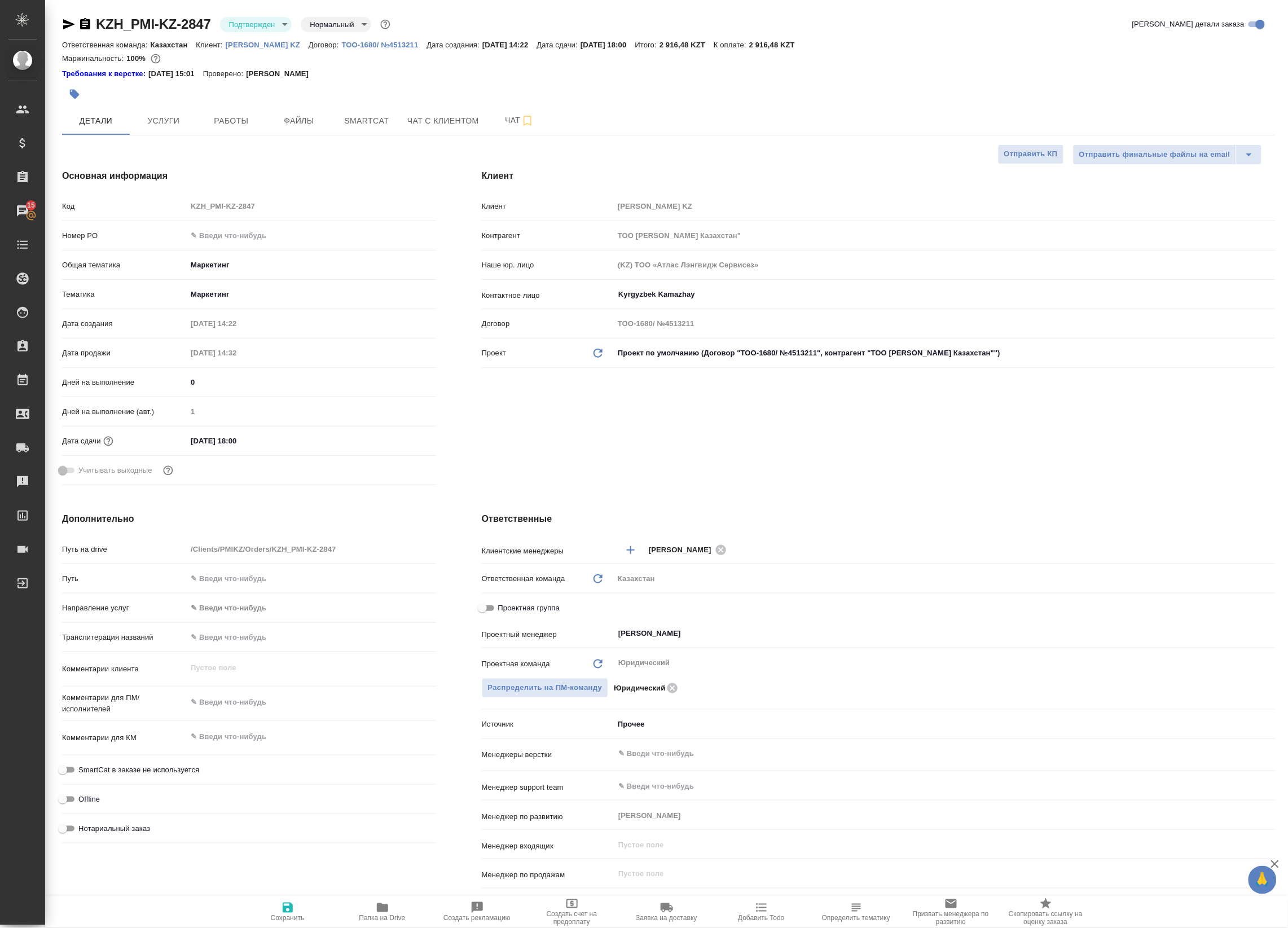
type textarea "x"
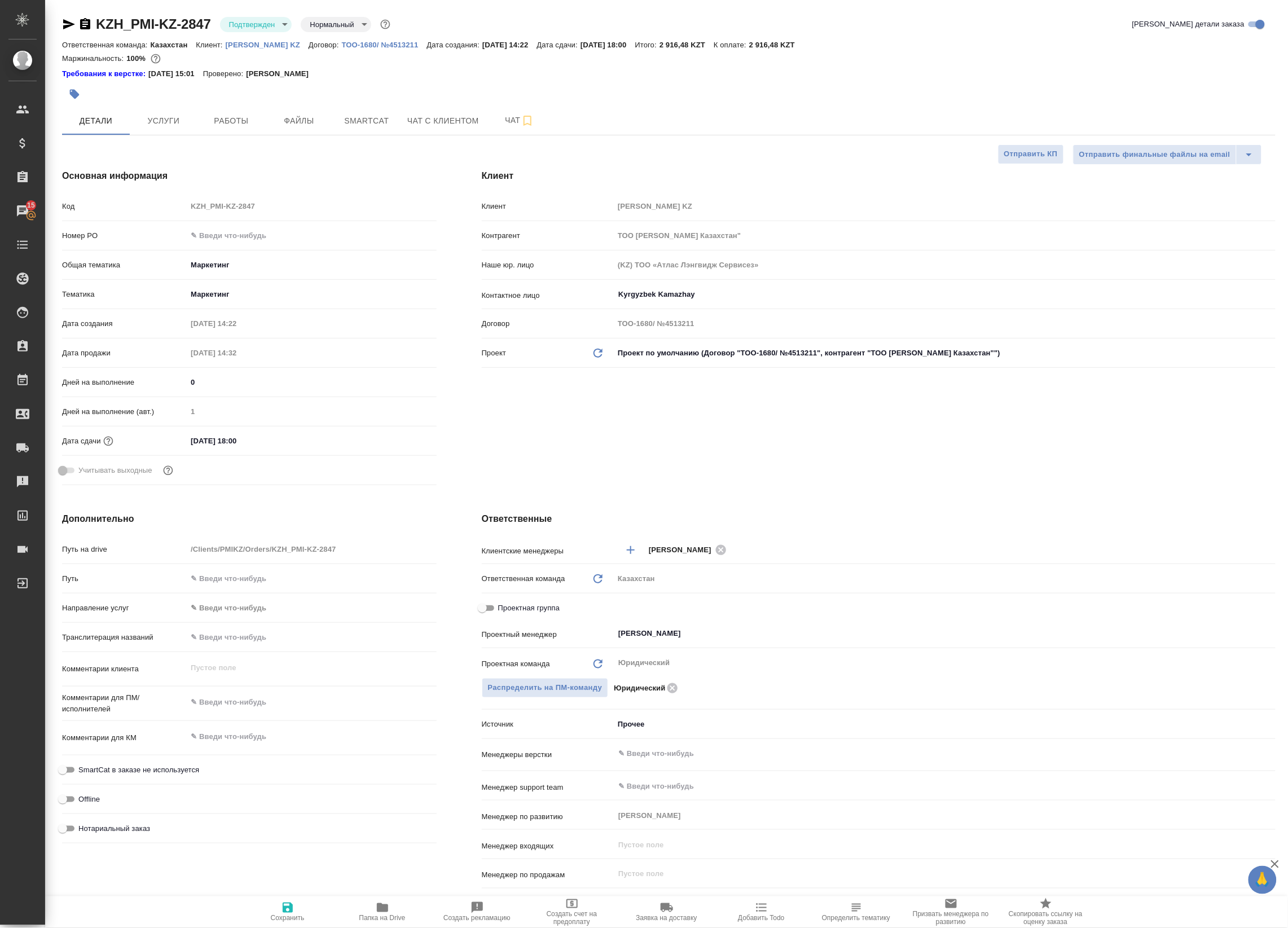
type textarea "x"
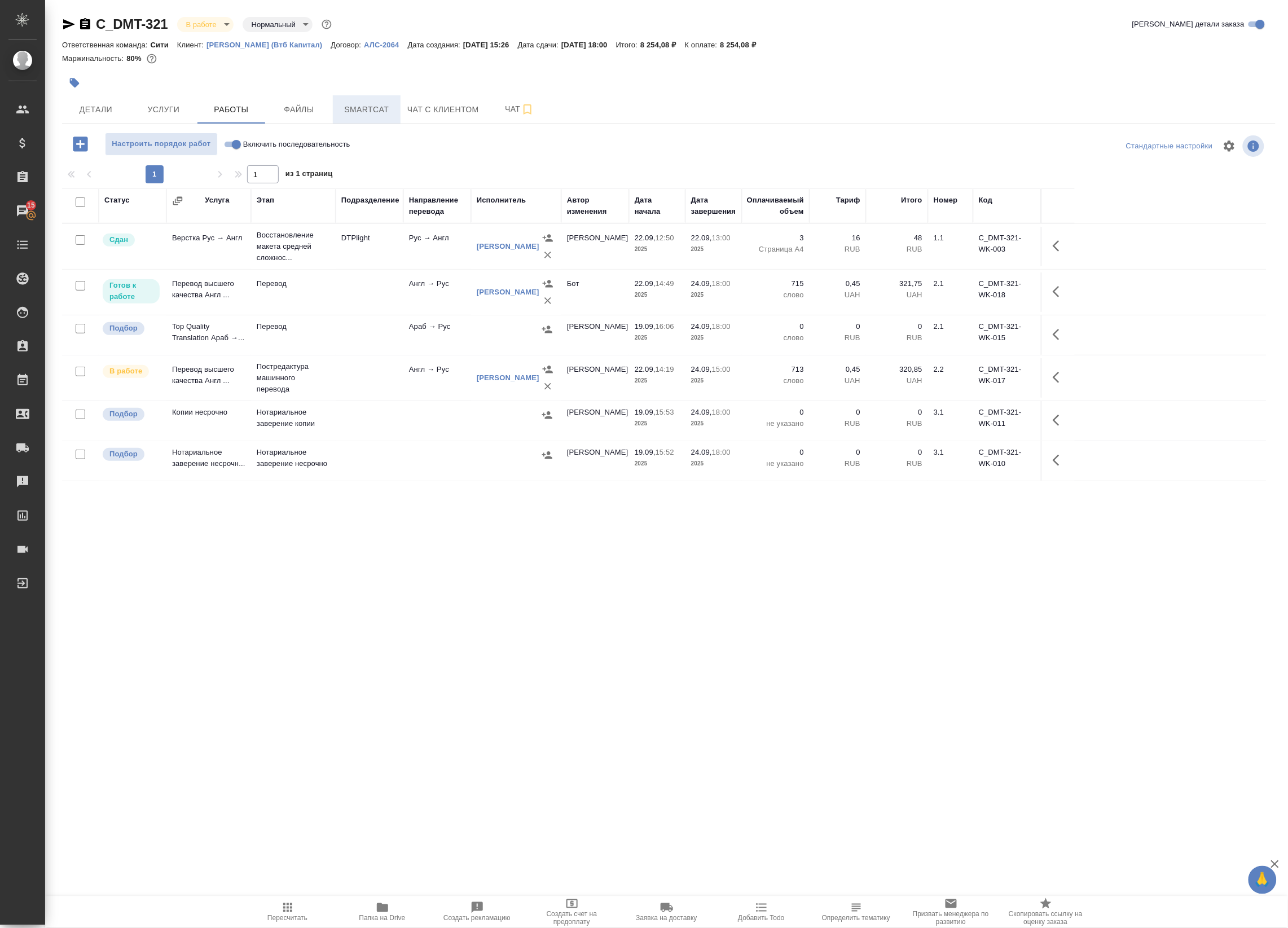
click at [348, 107] on span "Smartcat" at bounding box center [366, 109] width 54 height 14
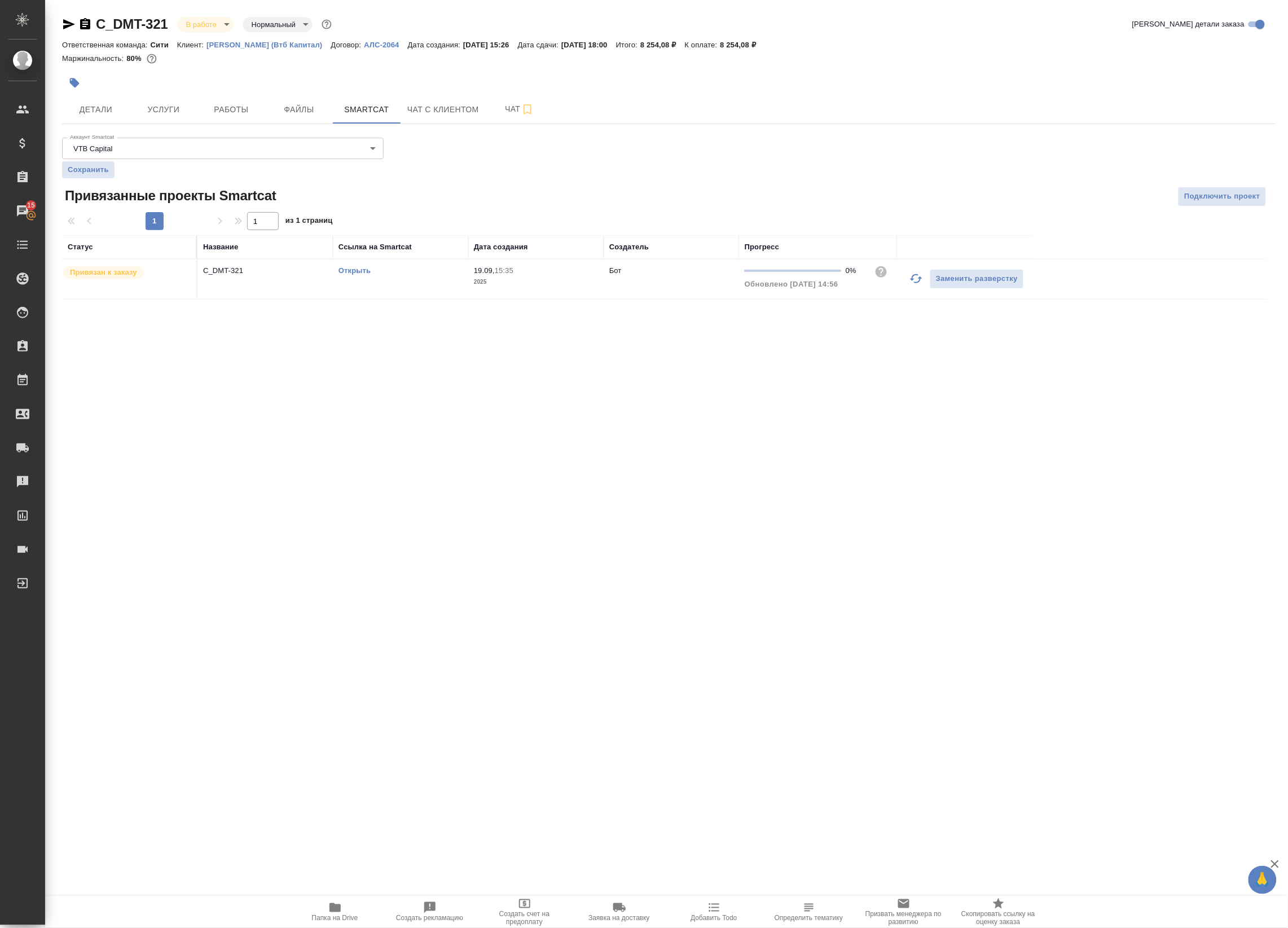
click at [351, 271] on link "Открыть" at bounding box center [355, 270] width 32 height 8
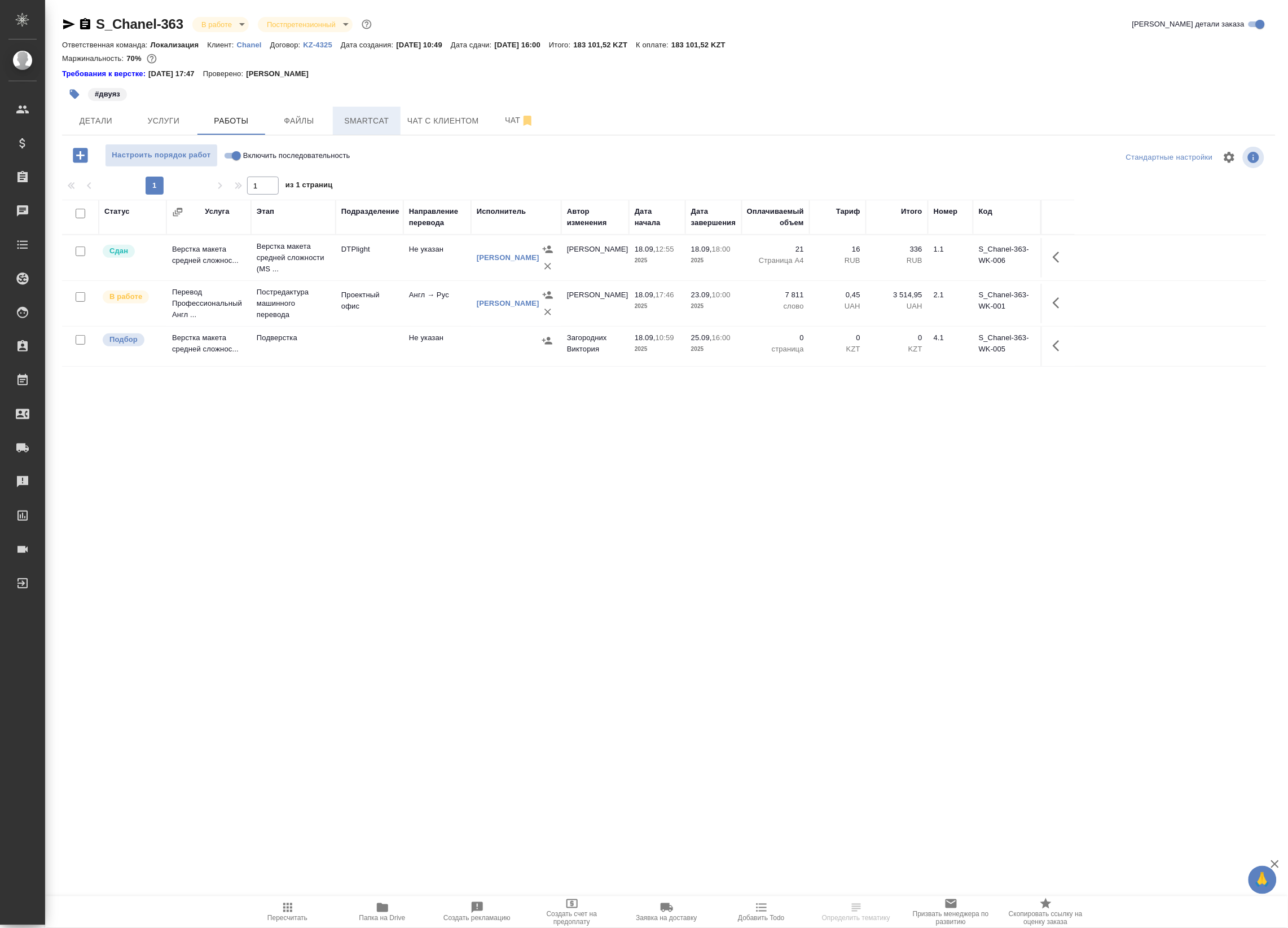
click at [356, 115] on span "Smartcat" at bounding box center [366, 120] width 54 height 14
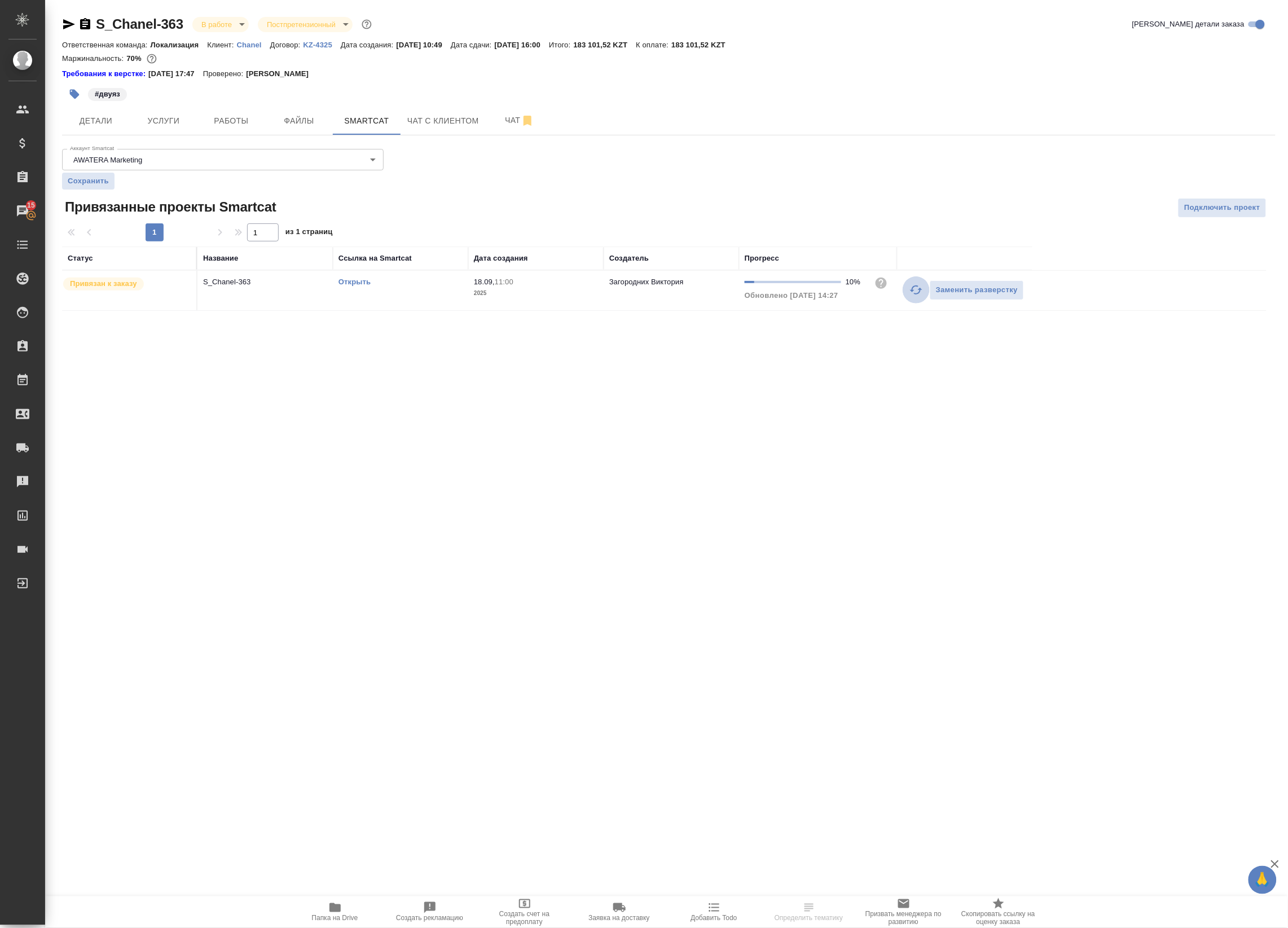
click at [913, 285] on icon "button" at bounding box center [916, 290] width 14 height 14
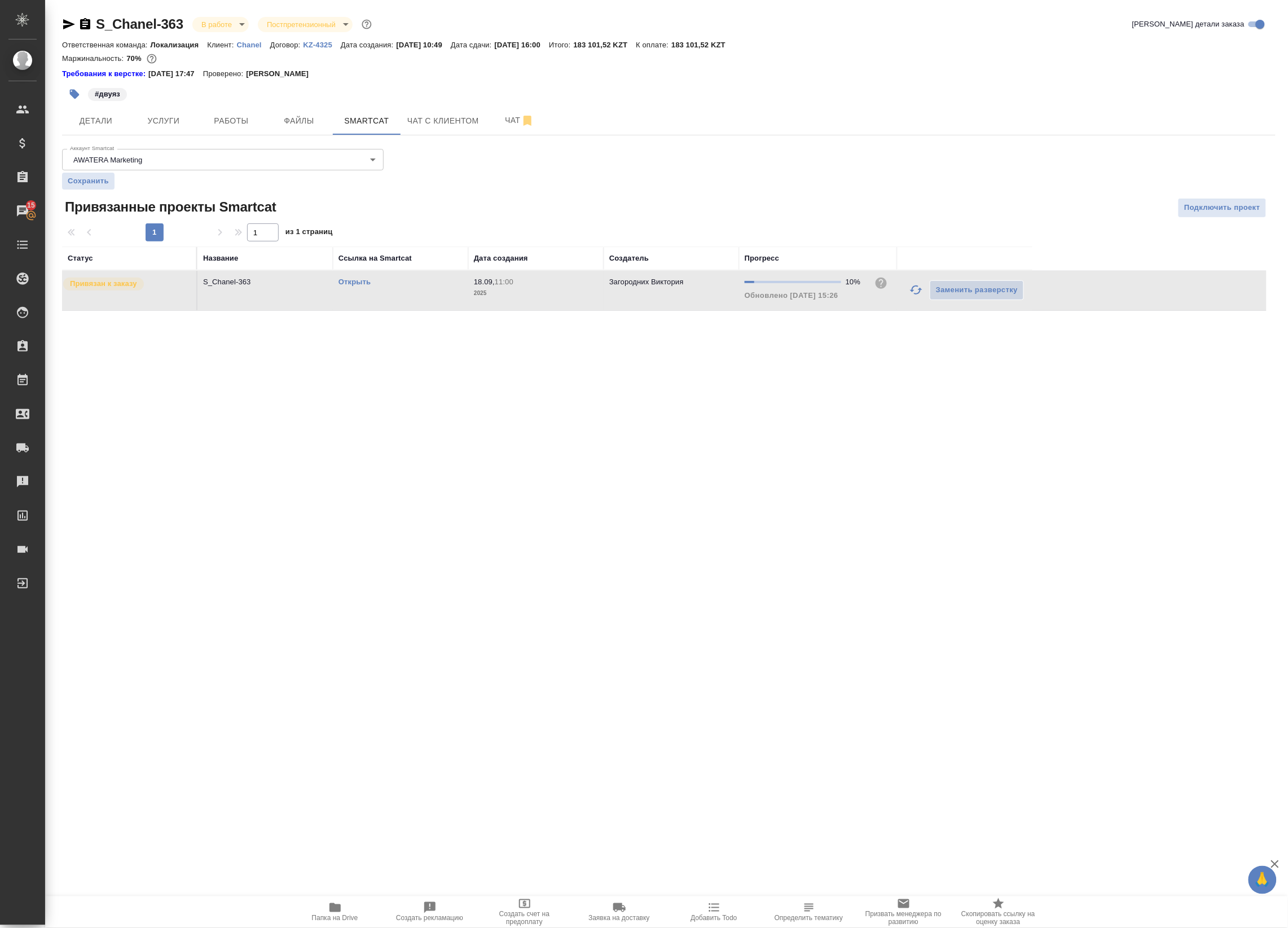
click at [359, 284] on link "Открыть" at bounding box center [355, 282] width 32 height 8
